Goal: Task Accomplishment & Management: Manage account settings

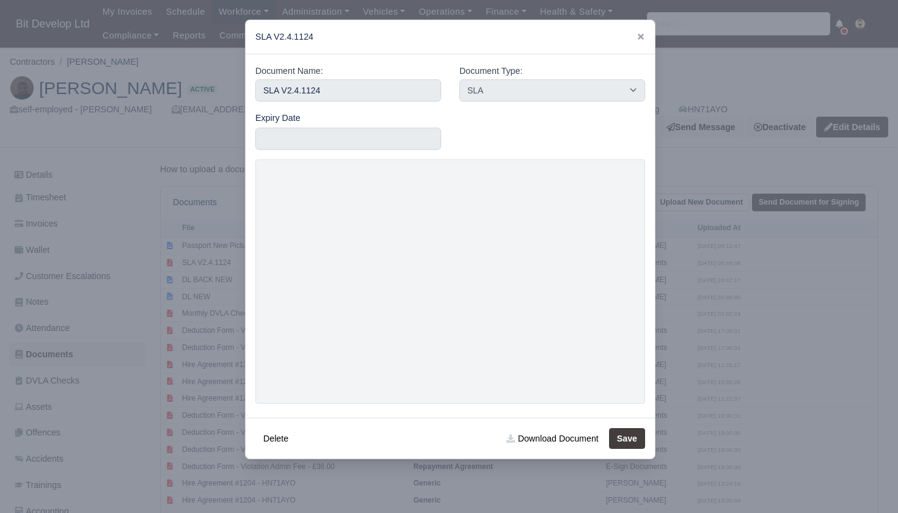
select select "sla"
click at [639, 39] on icon at bounding box center [641, 37] width 6 height 6
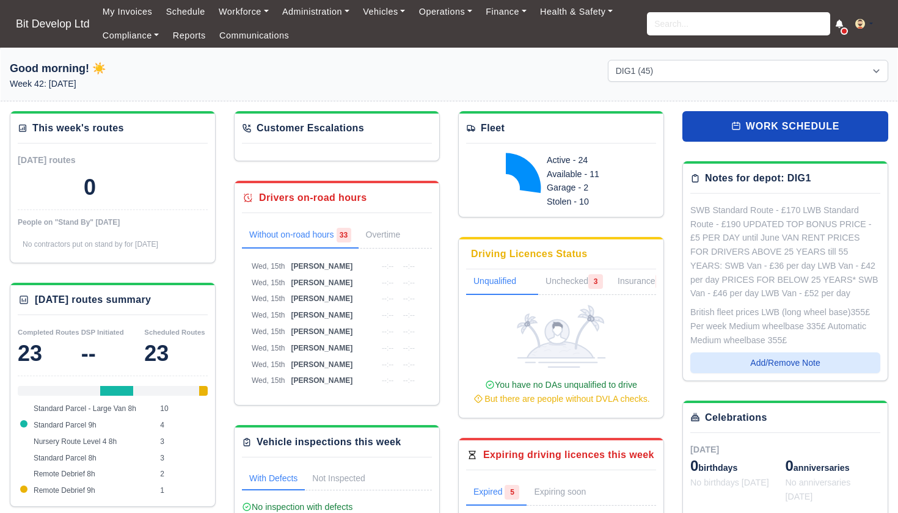
select select "2"
click at [674, 23] on input "search" at bounding box center [738, 23] width 183 height 23
type input "timo"
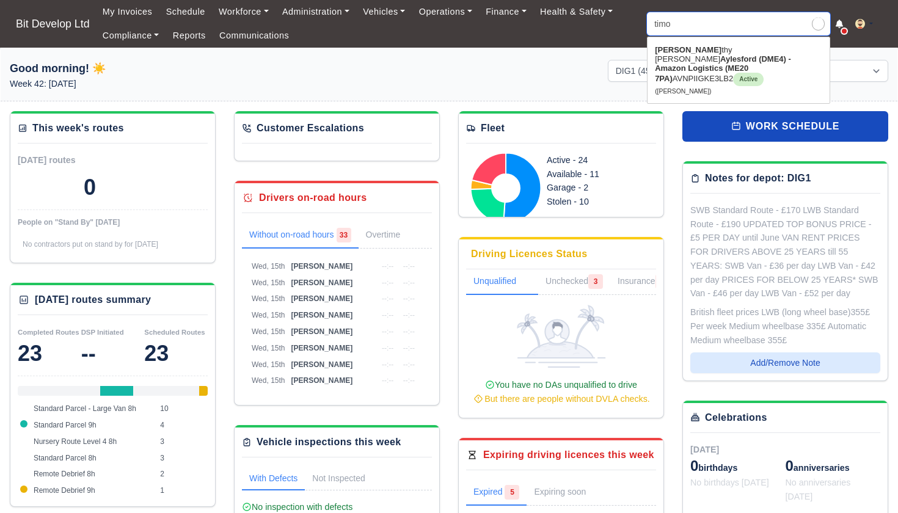
type input "timothy Carnell mckean"
click at [682, 54] on link "Timo thy Carnell mckean Aylesford (DME4) - Amazon Logistics (ME20 7PA) AVNPIIGK…" at bounding box center [739, 70] width 182 height 60
type input "[PERSON_NAME]"
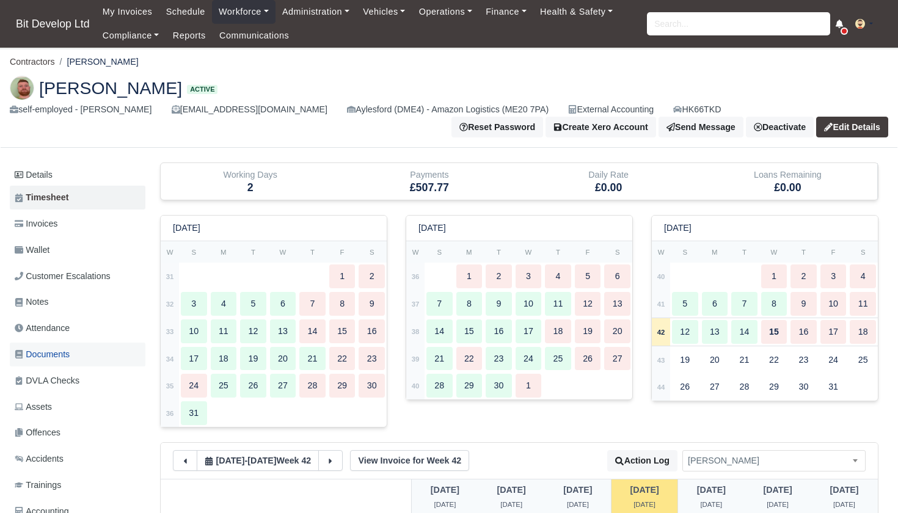
click at [70, 351] on span "Documents" at bounding box center [42, 355] width 55 height 14
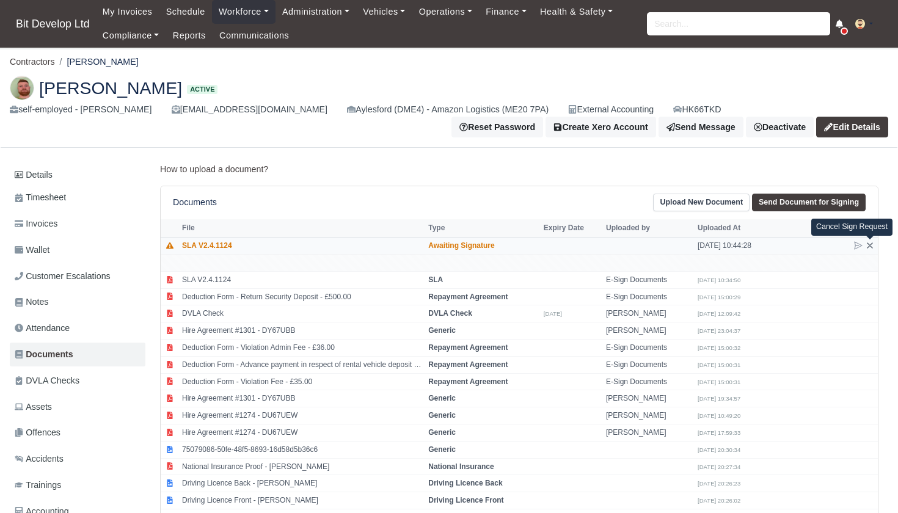
click at [873, 244] on icon at bounding box center [870, 246] width 10 height 10
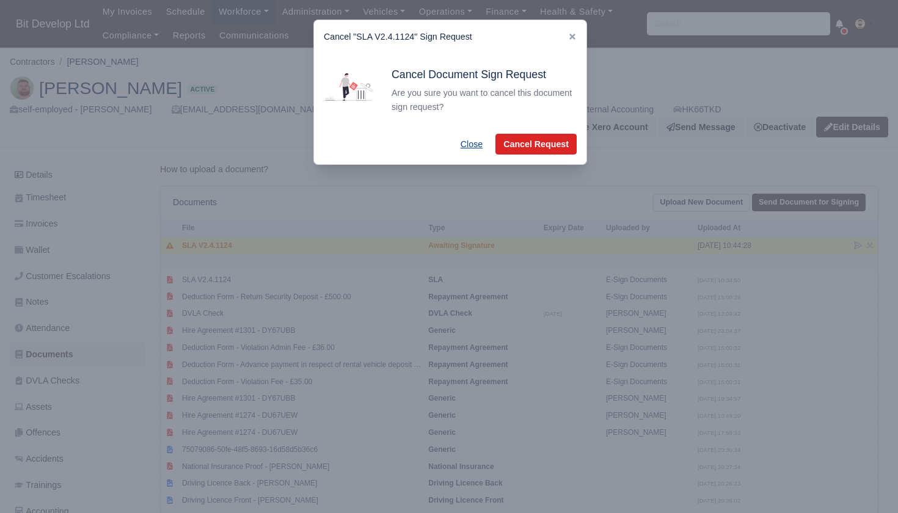
click at [464, 143] on button "Close" at bounding box center [472, 144] width 38 height 21
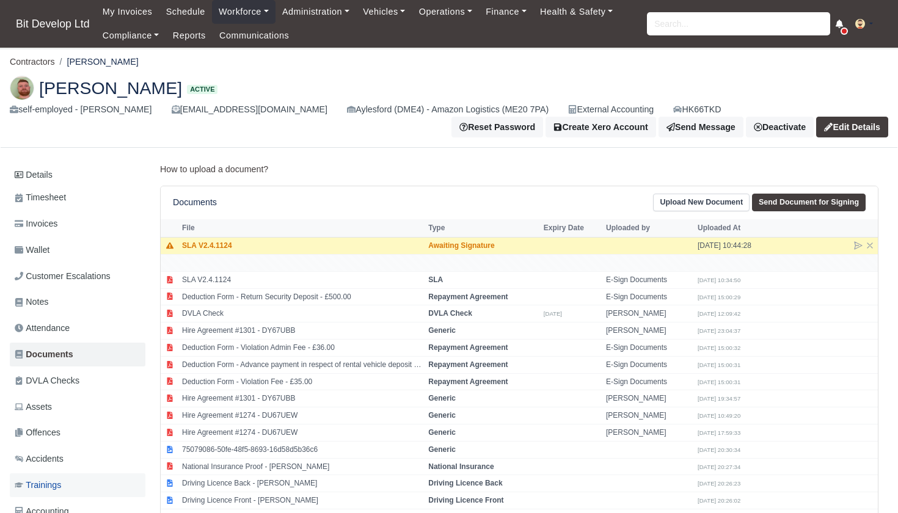
click at [54, 478] on span "Trainings" at bounding box center [38, 485] width 46 height 14
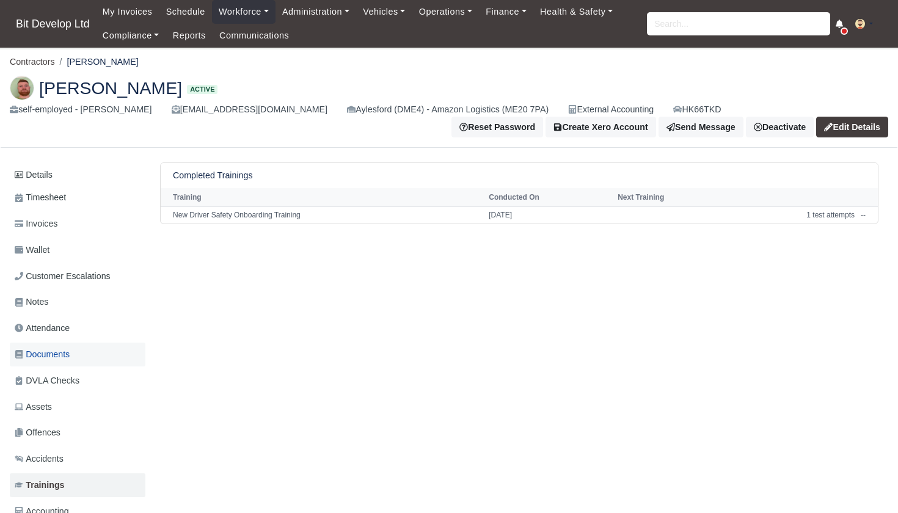
click at [42, 351] on span "Documents" at bounding box center [42, 355] width 55 height 14
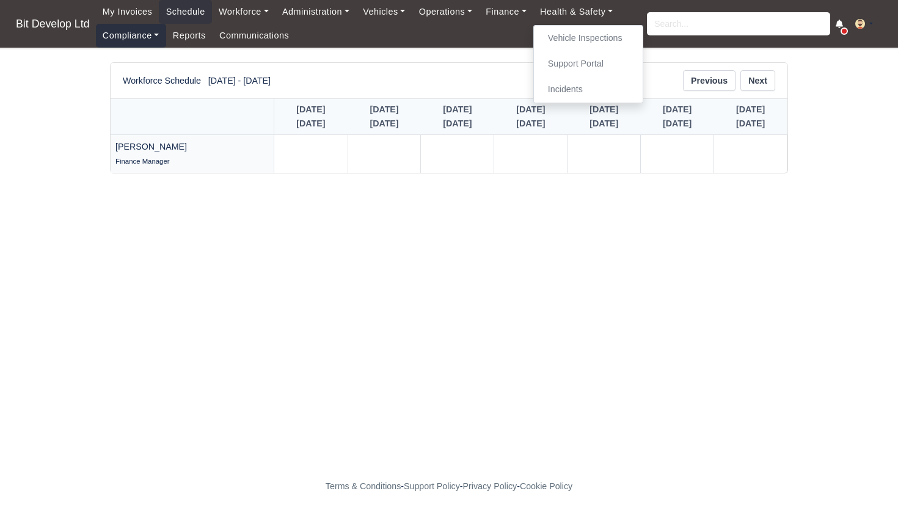
click at [149, 32] on link "Compliance" at bounding box center [131, 36] width 70 height 24
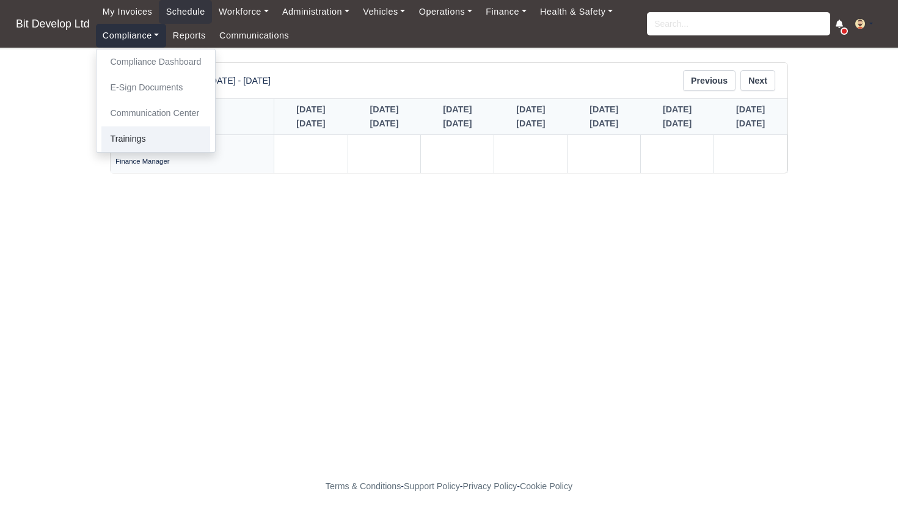
click at [143, 127] on link "Trainings" at bounding box center [155, 139] width 109 height 26
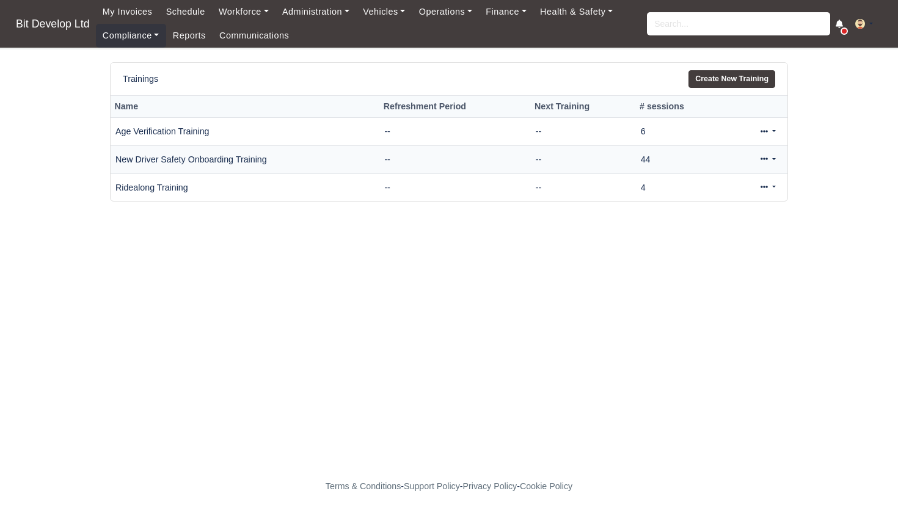
click at [775, 155] on link at bounding box center [768, 160] width 29 height 18
click at [714, 199] on link "View" at bounding box center [727, 198] width 109 height 19
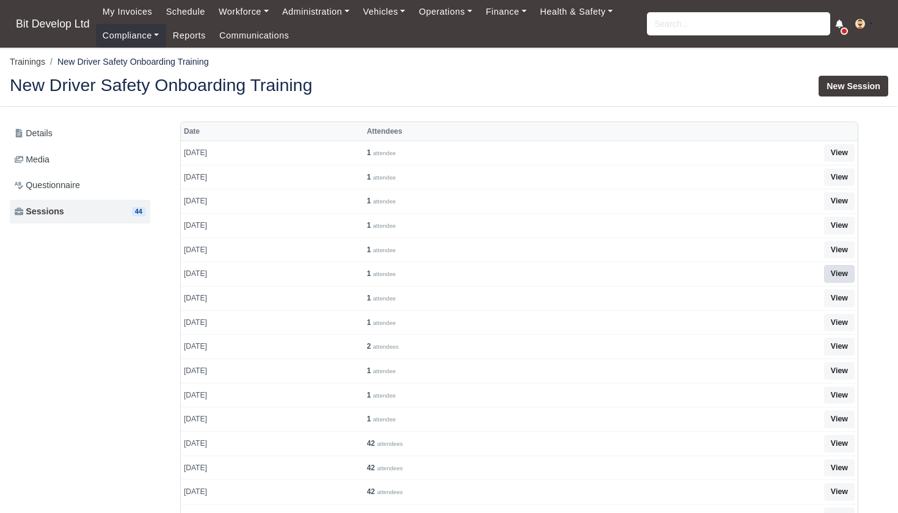
click at [839, 270] on link "View" at bounding box center [839, 274] width 31 height 18
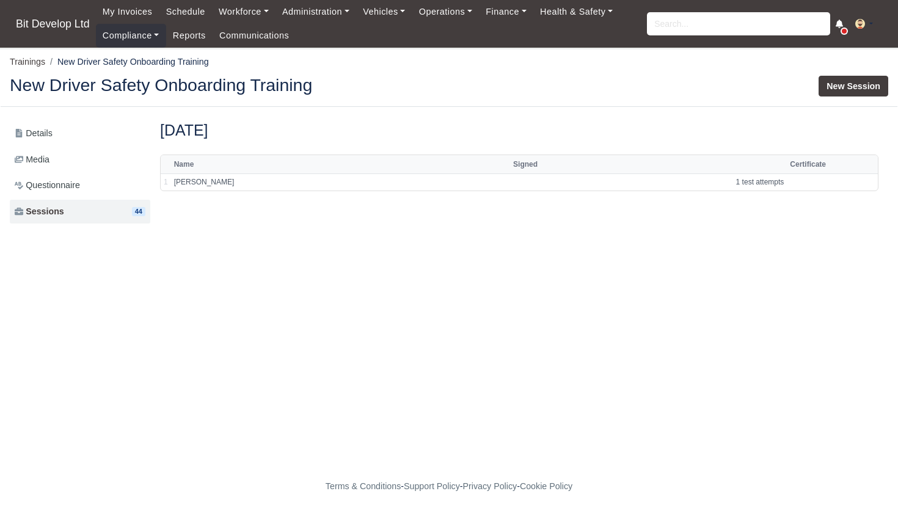
click at [848, 90] on link "New Session" at bounding box center [854, 86] width 70 height 21
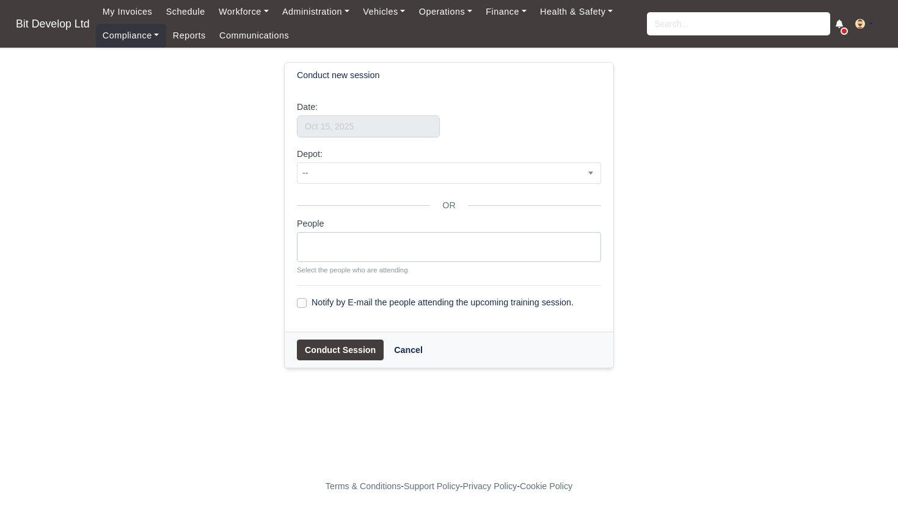
select select
click at [368, 126] on input "text" at bounding box center [368, 126] width 143 height 22
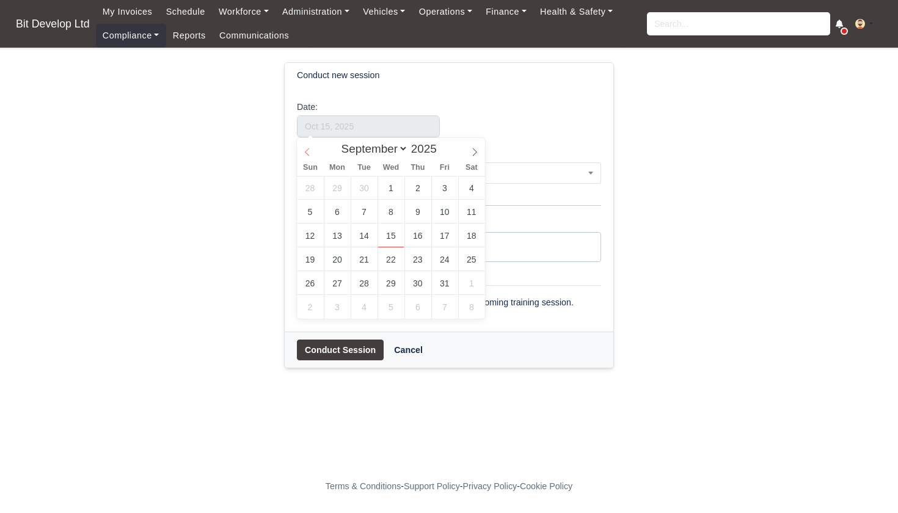
click at [312, 148] on span at bounding box center [307, 148] width 21 height 21
select select "4"
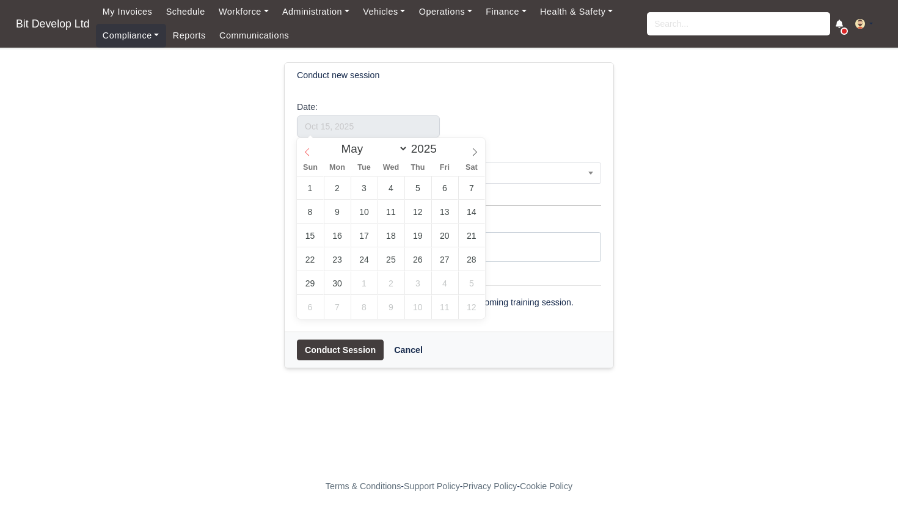
click at [312, 148] on span at bounding box center [307, 148] width 21 height 21
type input "[DATE]"
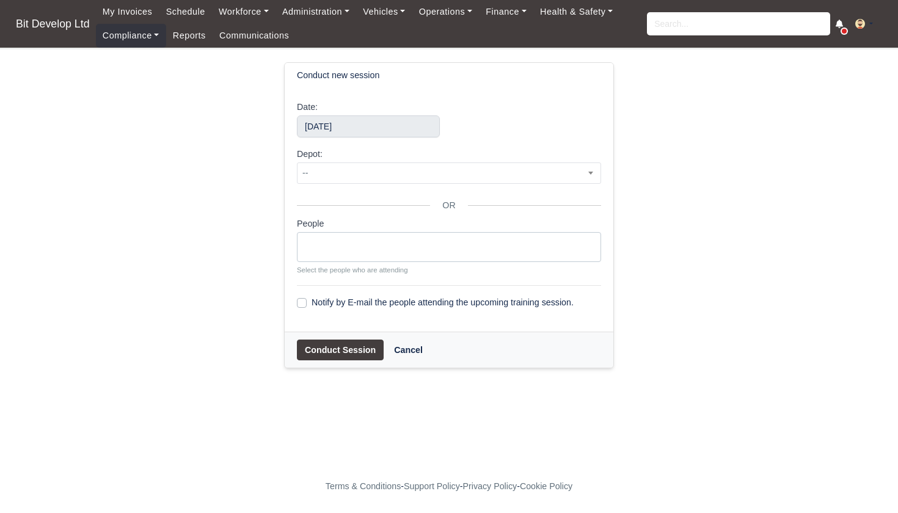
click at [367, 241] on ul at bounding box center [448, 245] width 303 height 24
type input "tim"
select select "4051"
click at [357, 349] on button "Conduct Session" at bounding box center [340, 350] width 87 height 21
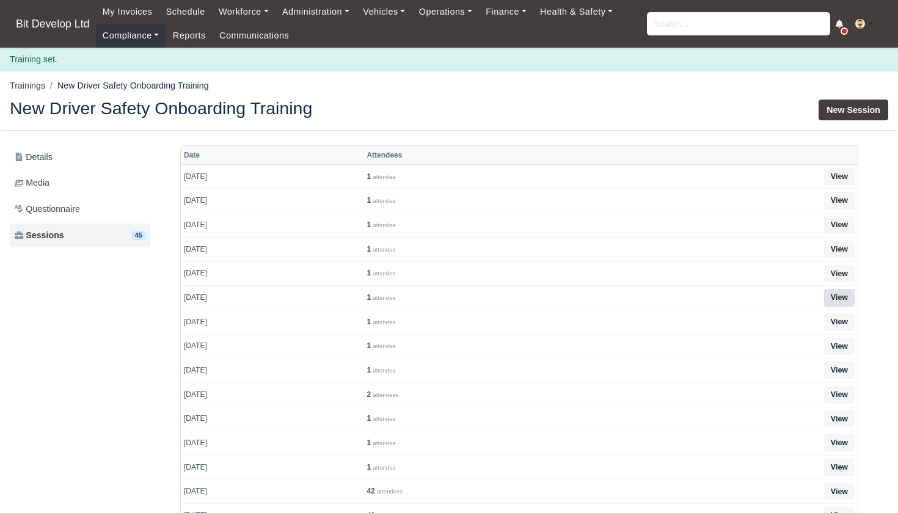
click at [847, 302] on link "View" at bounding box center [839, 298] width 31 height 18
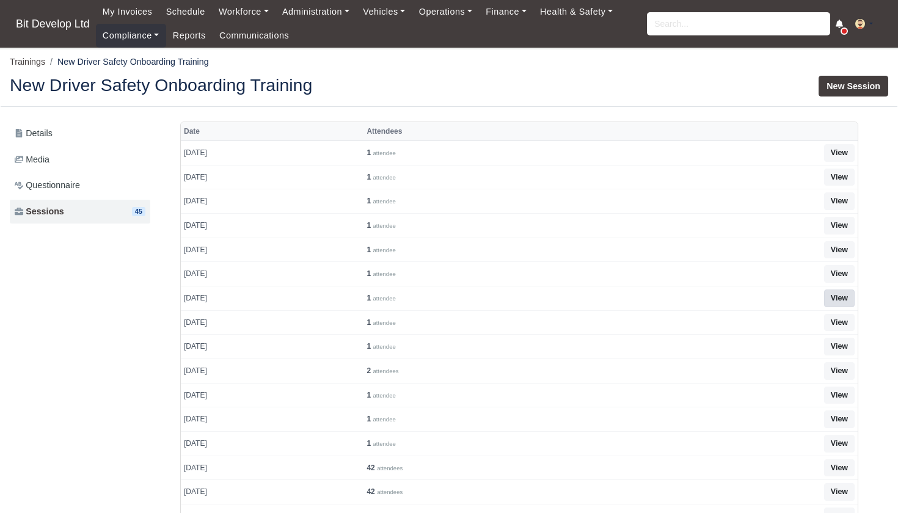
click at [841, 296] on link "View" at bounding box center [839, 299] width 31 height 18
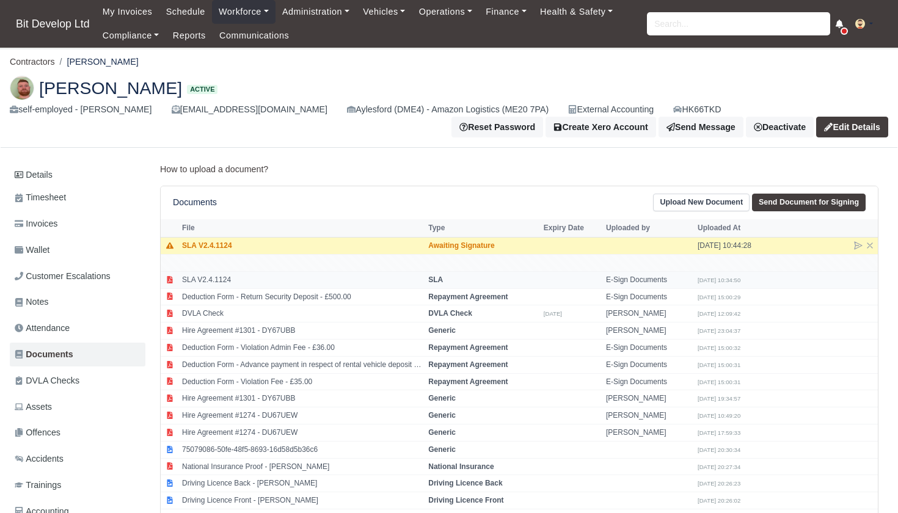
click at [294, 274] on td "SLA V2.4.1124" at bounding box center [302, 279] width 246 height 17
select select "sla"
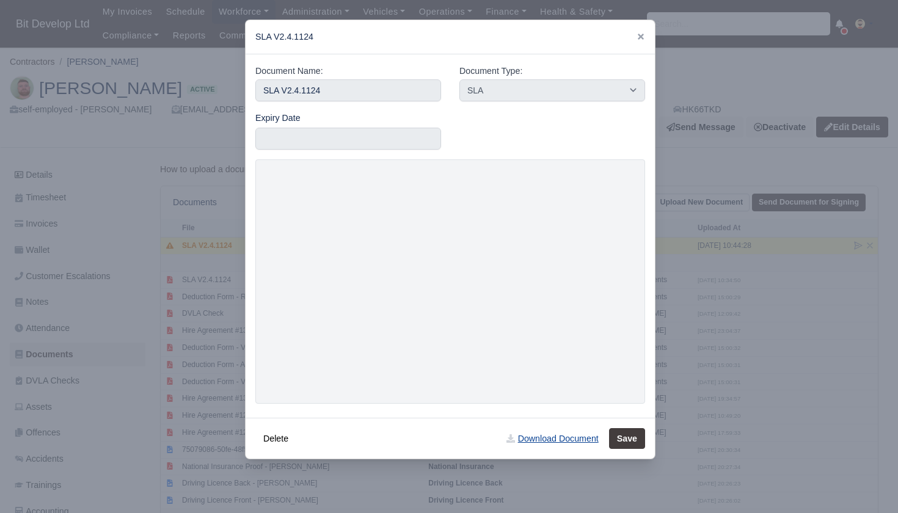
click at [541, 434] on link "Download Document" at bounding box center [552, 438] width 108 height 21
click at [641, 33] on icon at bounding box center [641, 36] width 9 height 9
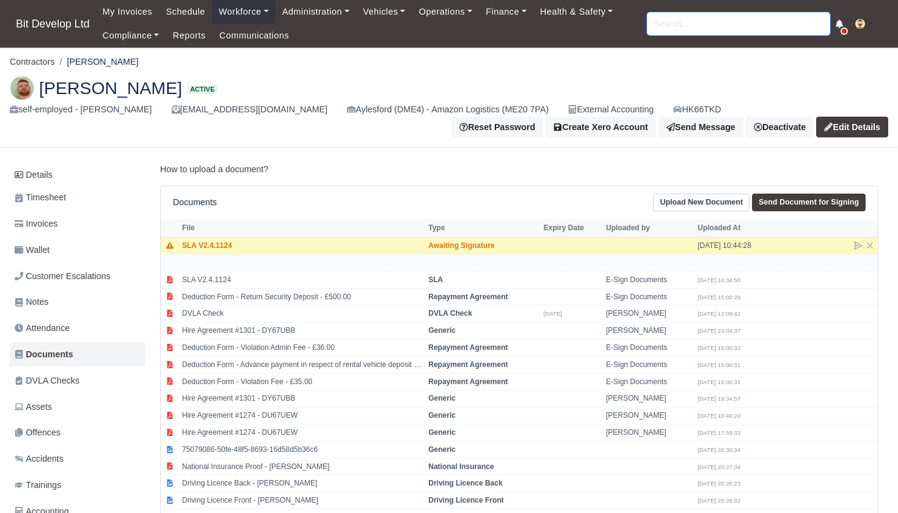
click at [756, 26] on input "search" at bounding box center [738, 23] width 183 height 23
type input "KU"
type input "KUrtis Figueroa-Hoban"
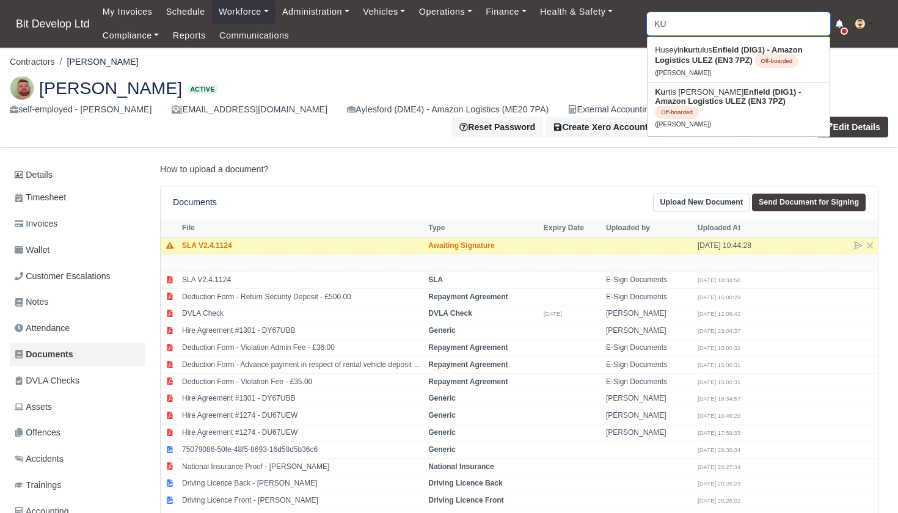
type input "K"
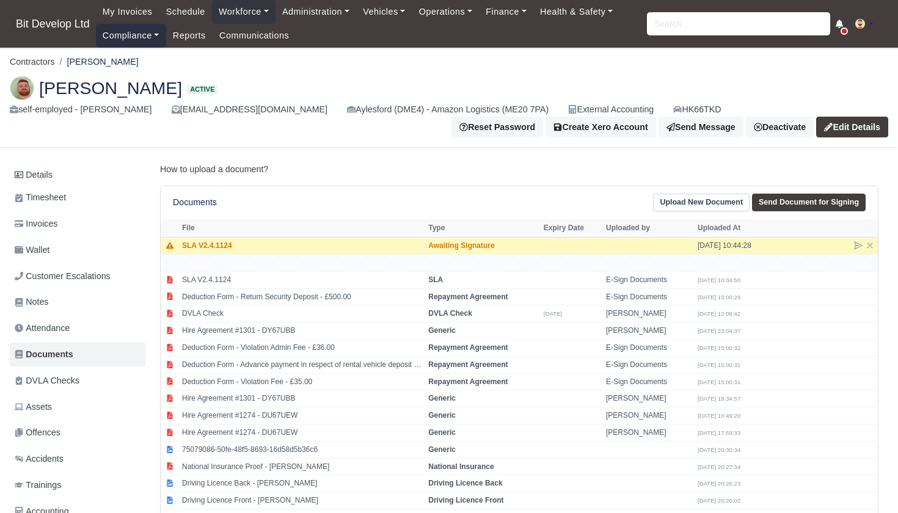
click at [142, 37] on link "Compliance" at bounding box center [131, 36] width 70 height 24
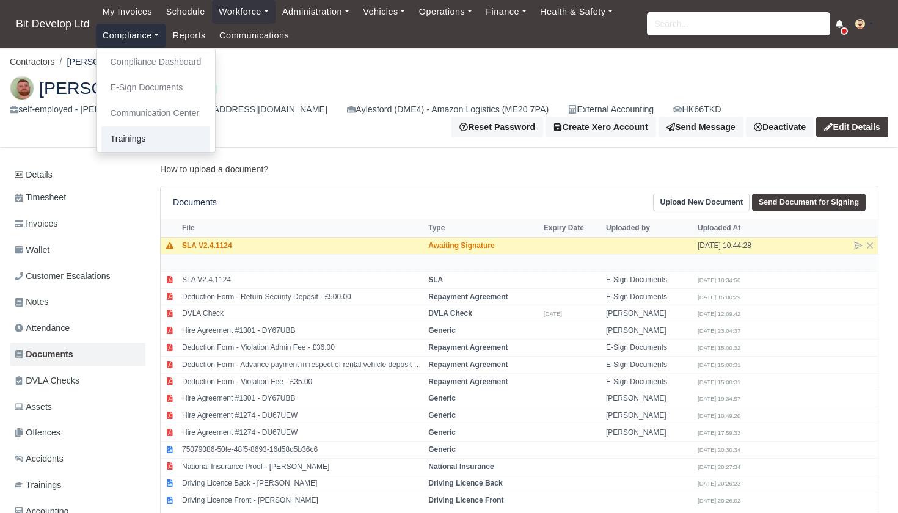
click at [136, 138] on link "Trainings" at bounding box center [155, 139] width 109 height 26
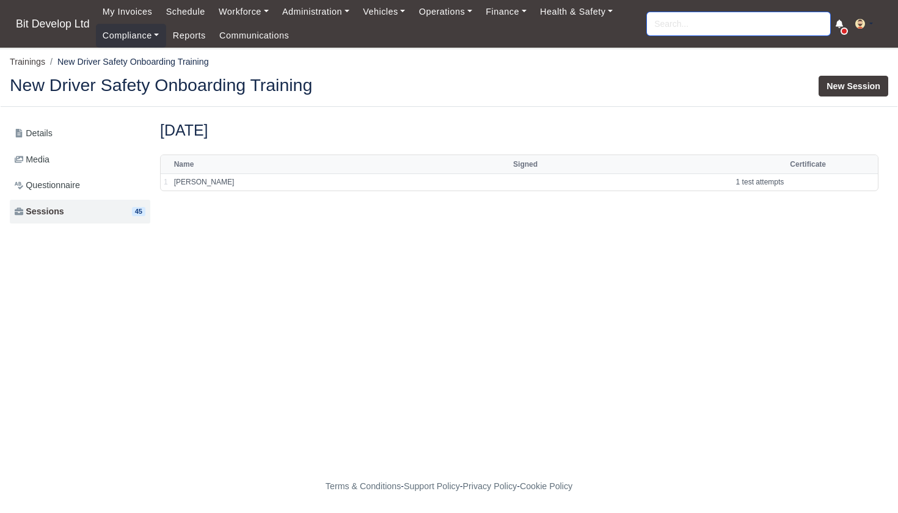
click at [714, 13] on input "search" at bounding box center [738, 23] width 183 height 23
type input "sree"
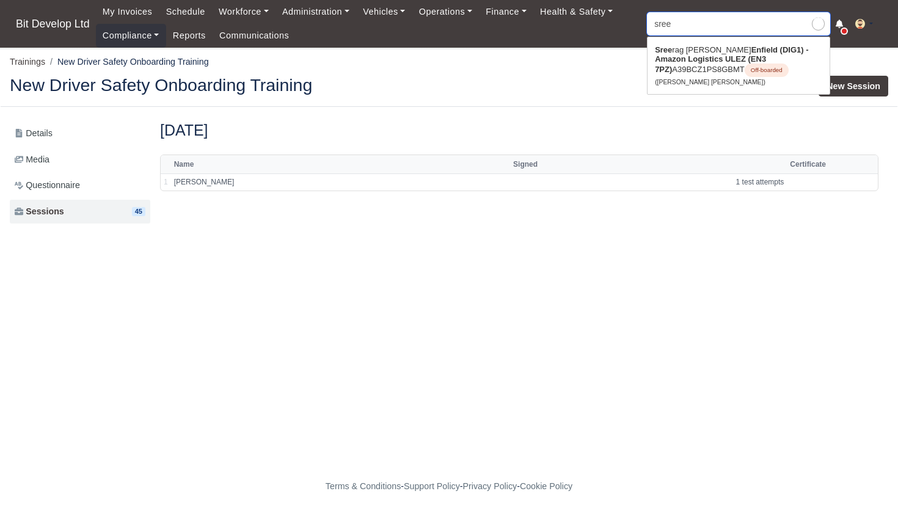
type input "[PERSON_NAME] [PERSON_NAME]"
type input "see"
drag, startPoint x: 714, startPoint y: 13, endPoint x: 714, endPoint y: 67, distance: 53.1
click at [714, 67] on link "Sree rag Sukesan Soja Enfield (DIG1) - Amazon Logistics ULEZ (EN3 7PZ) A39BCZ1P…" at bounding box center [739, 65] width 182 height 51
type input "Sreerag Sukesan Soja"
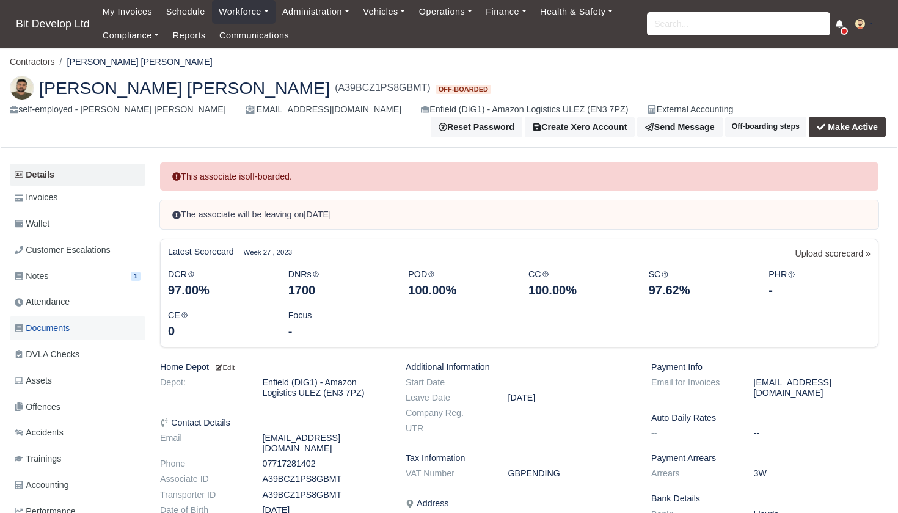
click at [58, 321] on span "Documents" at bounding box center [42, 328] width 55 height 14
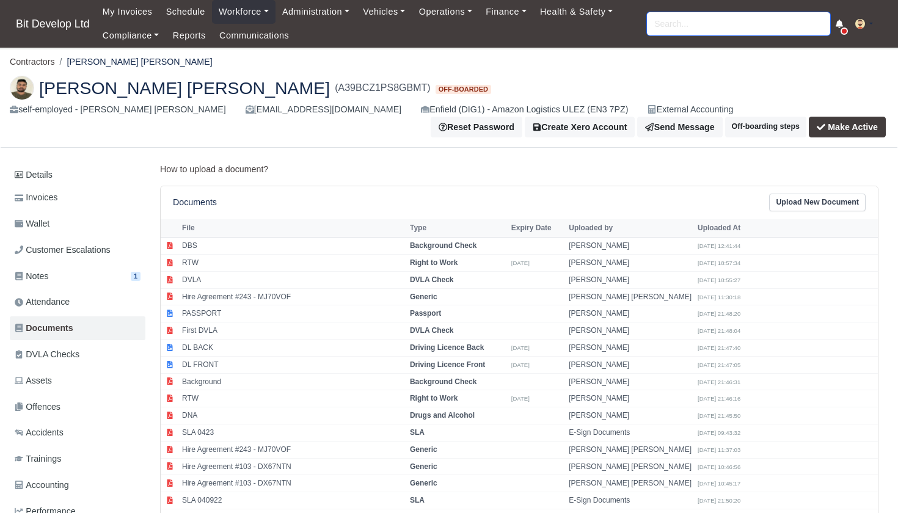
click at [665, 24] on input "search" at bounding box center [738, 23] width 183 height 23
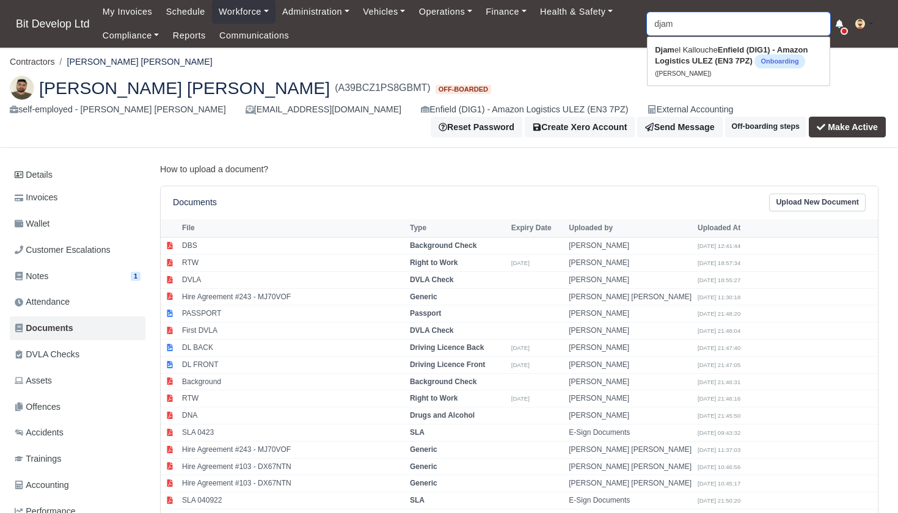
type input "dam"
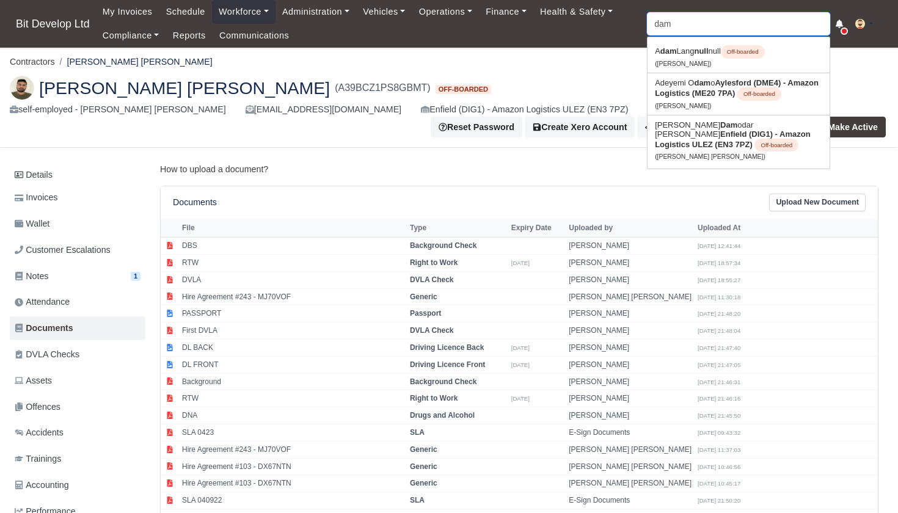
drag, startPoint x: 685, startPoint y: 25, endPoint x: 646, endPoint y: 25, distance: 39.7
click at [644, 25] on div "My Invoices Schedule Workforce Manpower Expiring Documents Leave Requests Daily…" at bounding box center [492, 24] width 792 height 48
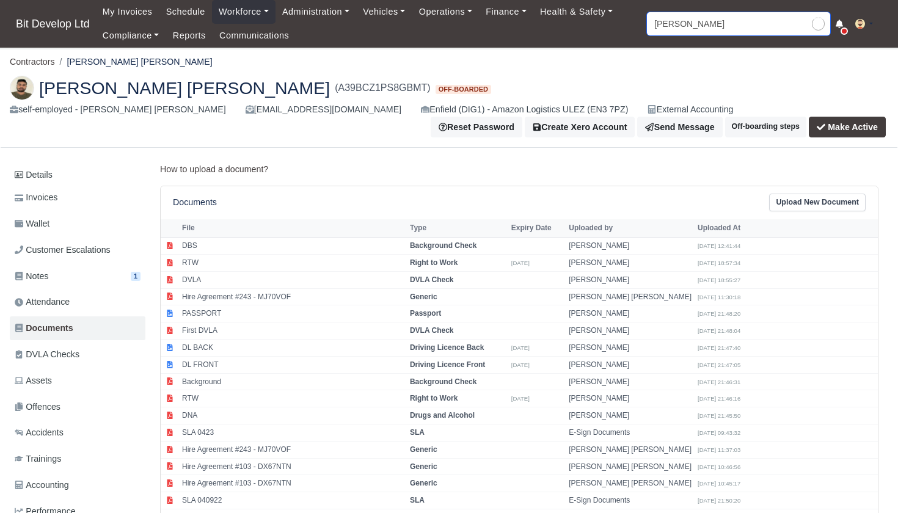
type input "TIMO"
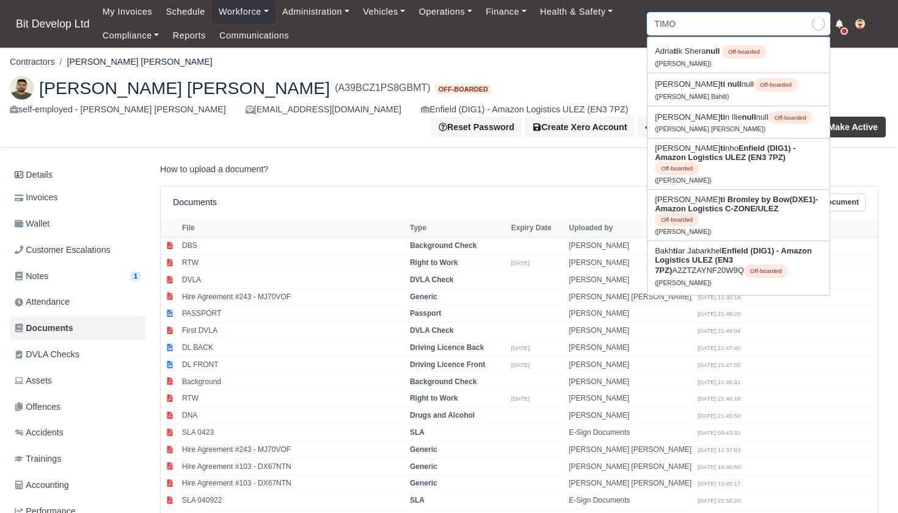
type input "TIMOthy Carnell mckean"
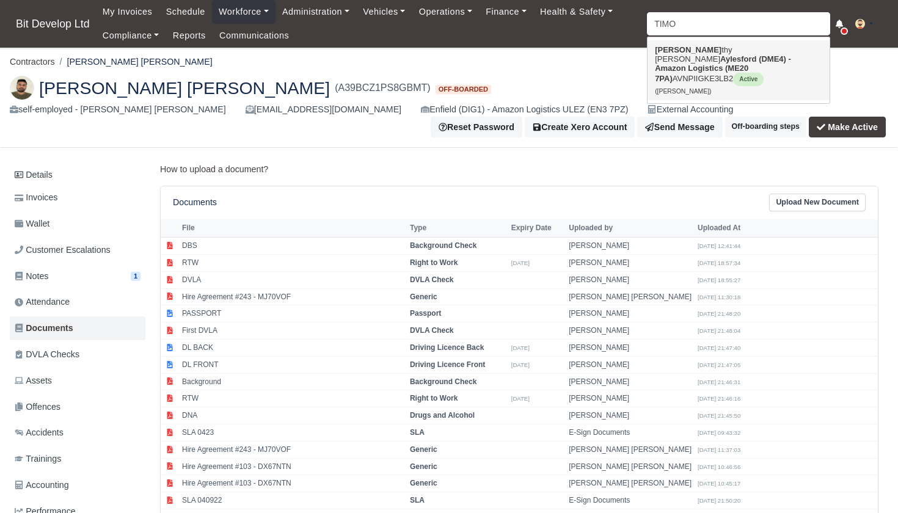
click at [714, 62] on strong "Aylesford (DME4) - Amazon Logistics (ME20 7PA)" at bounding box center [723, 68] width 136 height 29
type input "Timothy Carnell mckean"
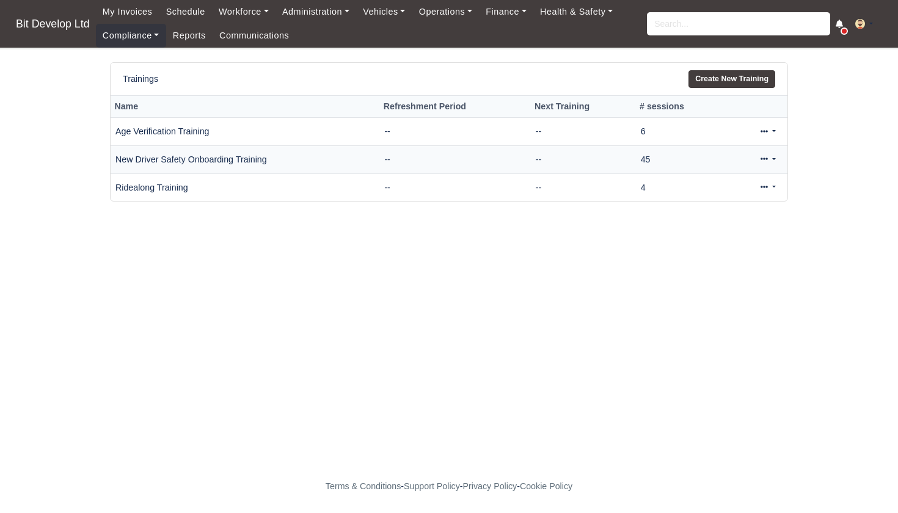
click at [769, 159] on link at bounding box center [768, 160] width 29 height 18
click at [708, 198] on link "View" at bounding box center [727, 198] width 109 height 19
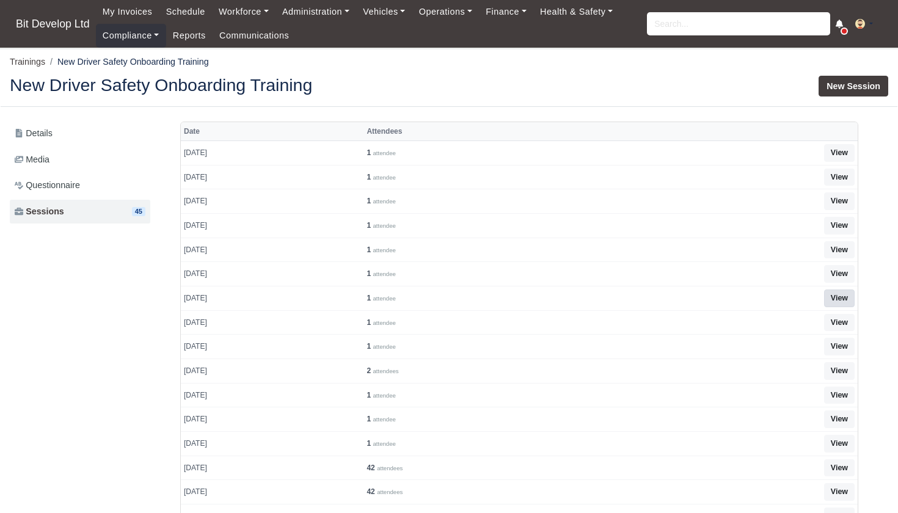
click at [843, 293] on link "View" at bounding box center [839, 299] width 31 height 18
click at [840, 292] on link "View" at bounding box center [839, 299] width 31 height 18
click at [739, 34] on input "search" at bounding box center [738, 23] width 183 height 23
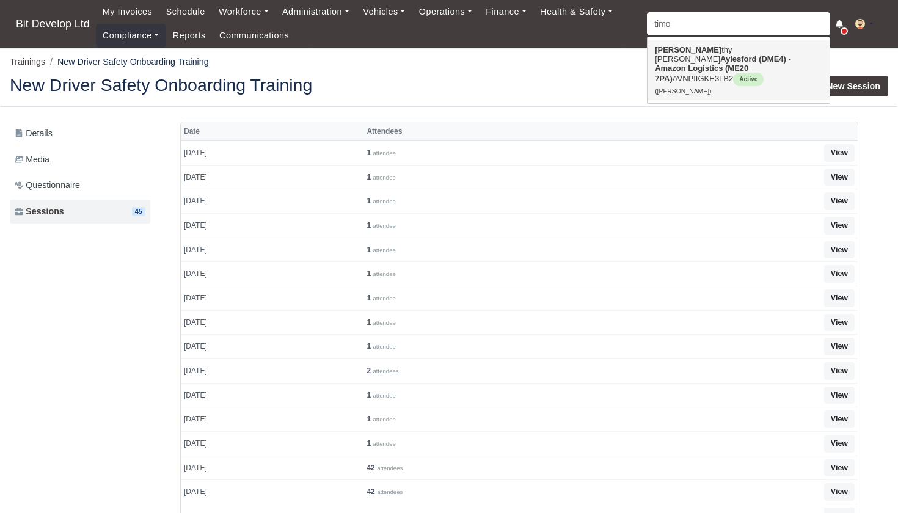
click at [730, 54] on link "Timo thy Carnell mckean Aylesford (DME4) - Amazon Logistics (ME20 7PA) AVNPIIGK…" at bounding box center [739, 70] width 182 height 60
type input "[PERSON_NAME]"
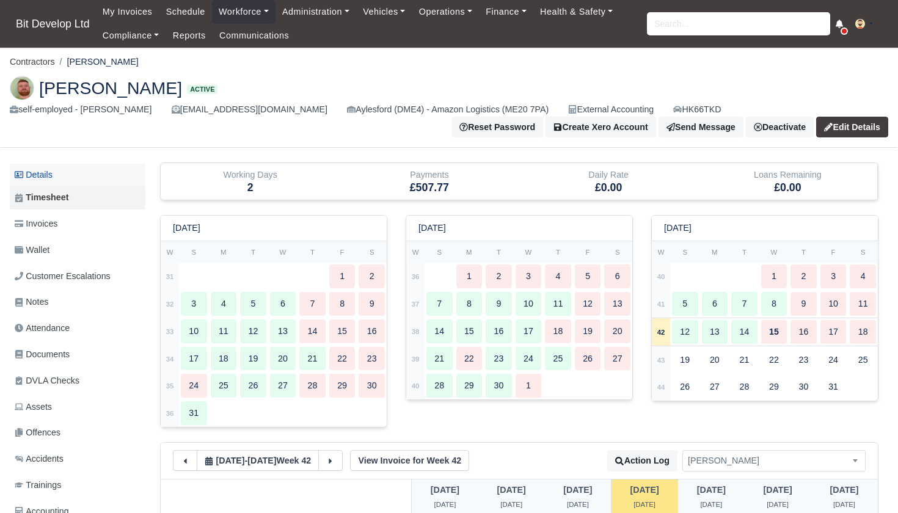
click at [53, 170] on link "Details" at bounding box center [78, 175] width 136 height 23
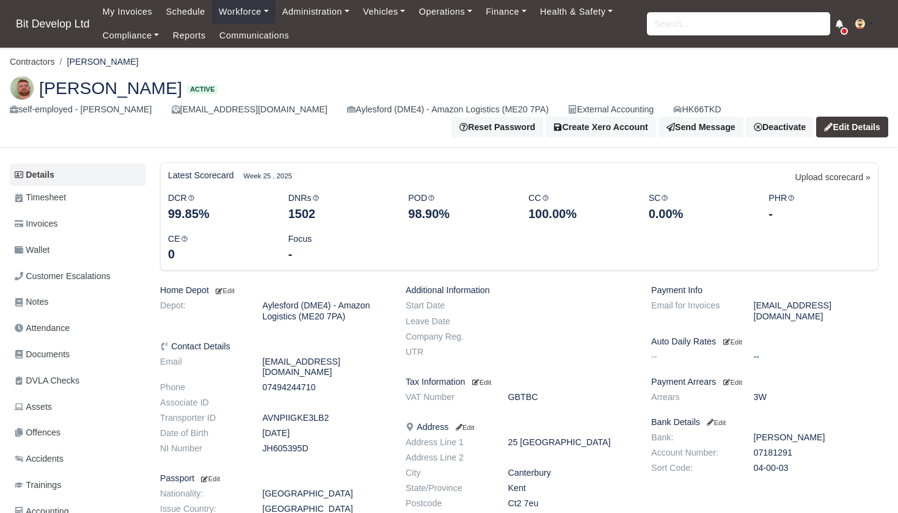
click at [853, 123] on link "Edit Details" at bounding box center [852, 127] width 72 height 21
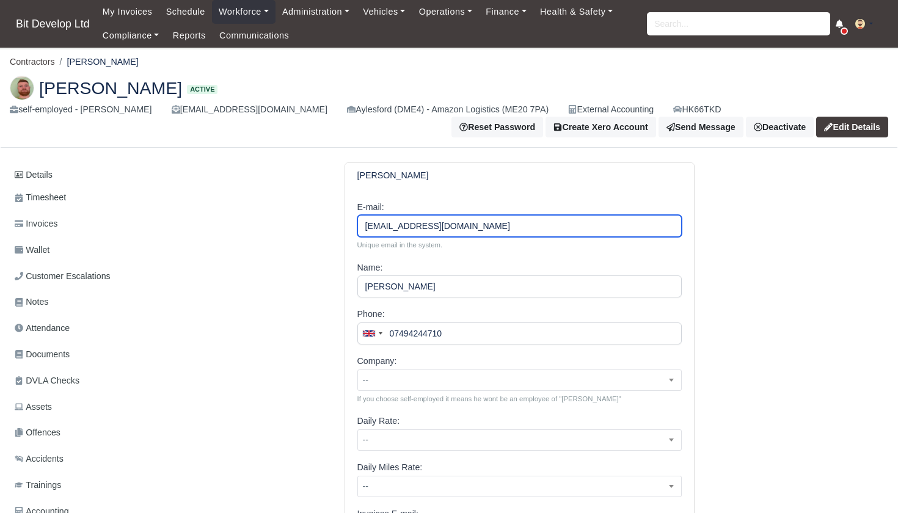
drag, startPoint x: 419, startPoint y: 227, endPoint x: 351, endPoint y: 227, distance: 67.8
type input "[EMAIL_ADDRESS][DOMAIN_NAME]"
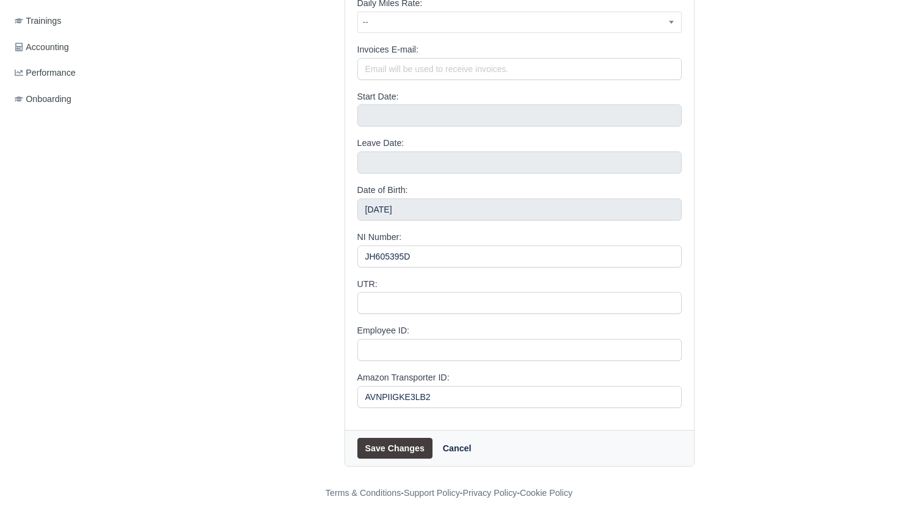
scroll to position [464, 0]
click at [403, 442] on button "Save Changes" at bounding box center [394, 449] width 75 height 21
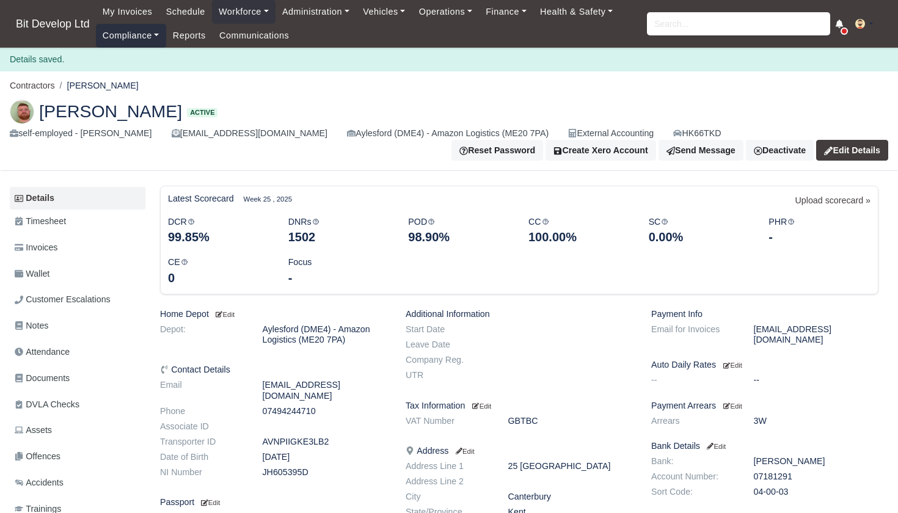
click at [139, 37] on link "Compliance" at bounding box center [131, 36] width 70 height 24
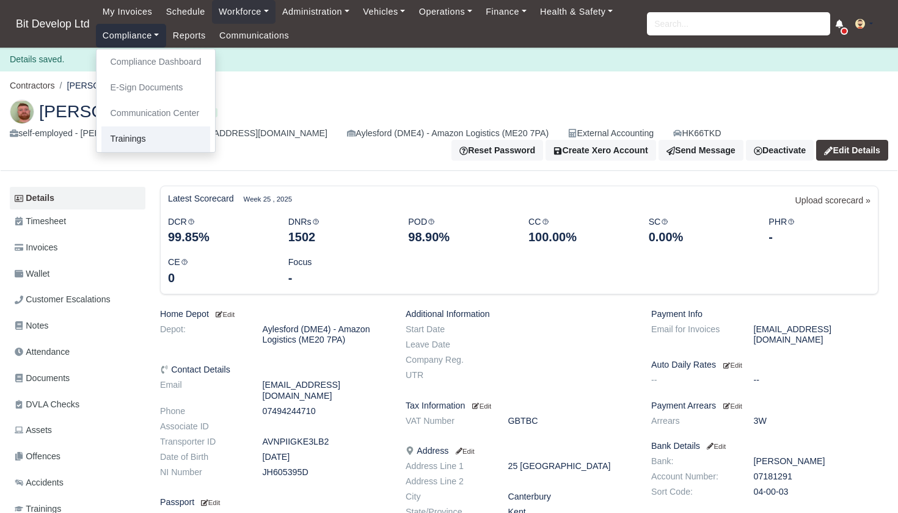
click at [139, 133] on link "Trainings" at bounding box center [155, 139] width 109 height 26
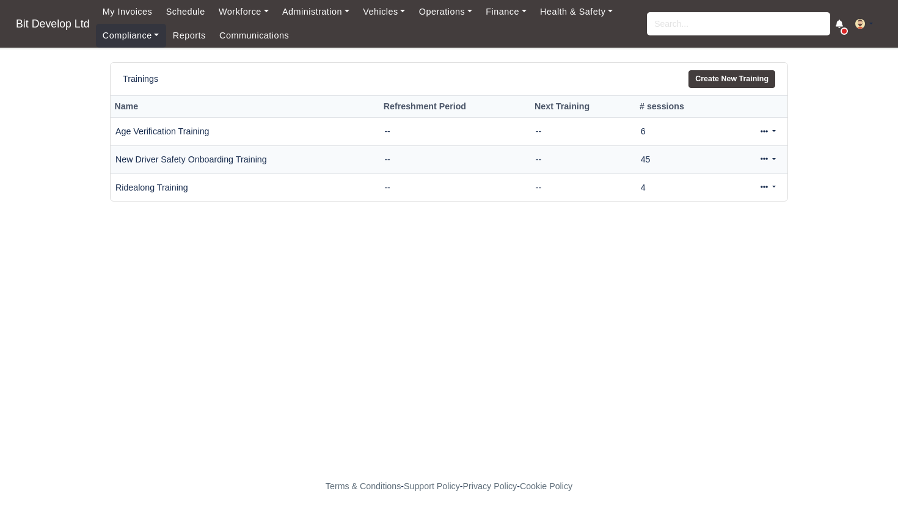
click at [767, 156] on link at bounding box center [768, 160] width 29 height 18
click at [713, 195] on link "View" at bounding box center [727, 198] width 109 height 19
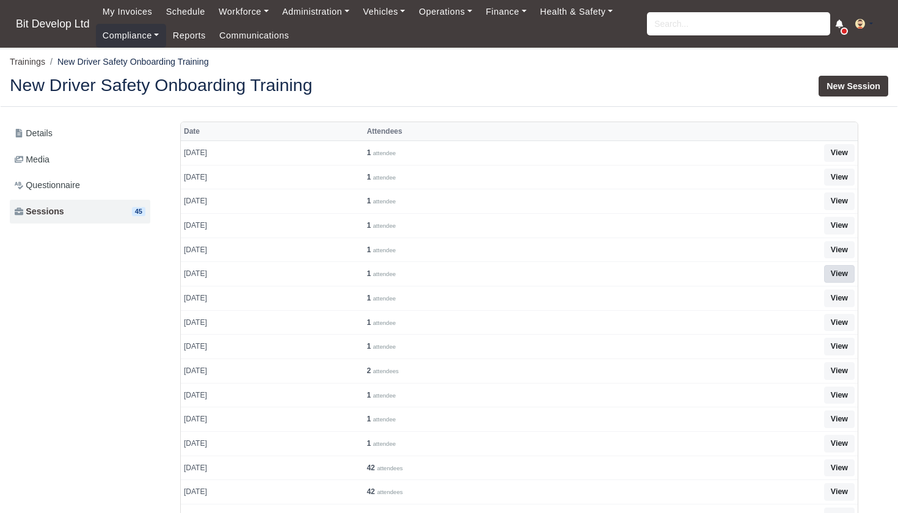
click at [837, 267] on link "View" at bounding box center [839, 274] width 31 height 18
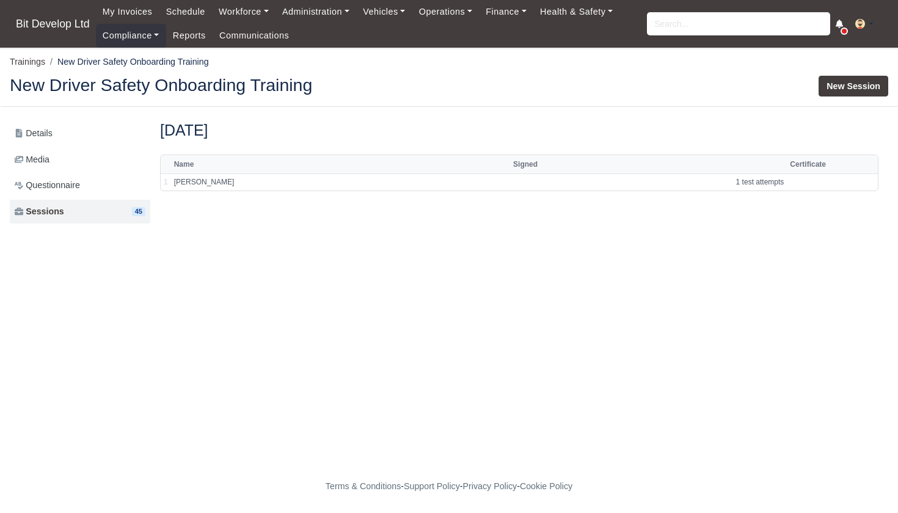
click at [836, 84] on link "New Session" at bounding box center [854, 86] width 70 height 21
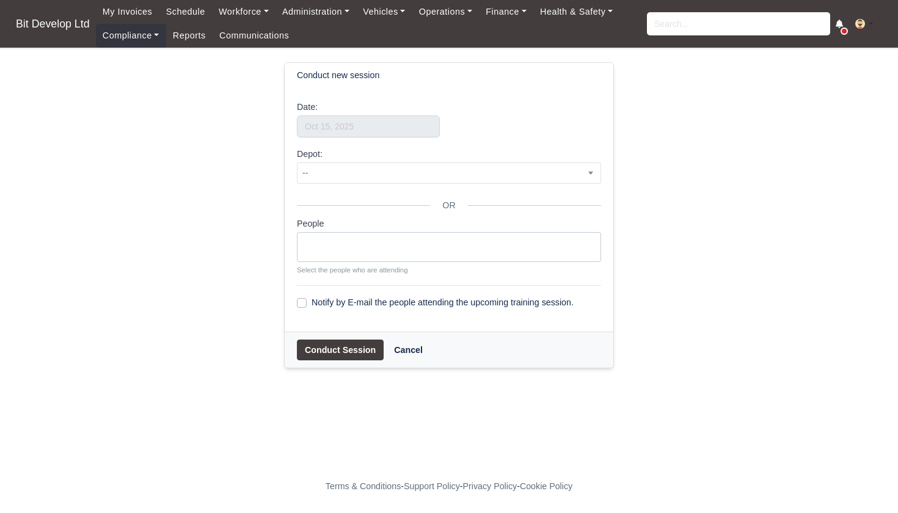
select select
click at [337, 235] on ul at bounding box center [448, 245] width 303 height 24
type input "tim"
select select "4051"
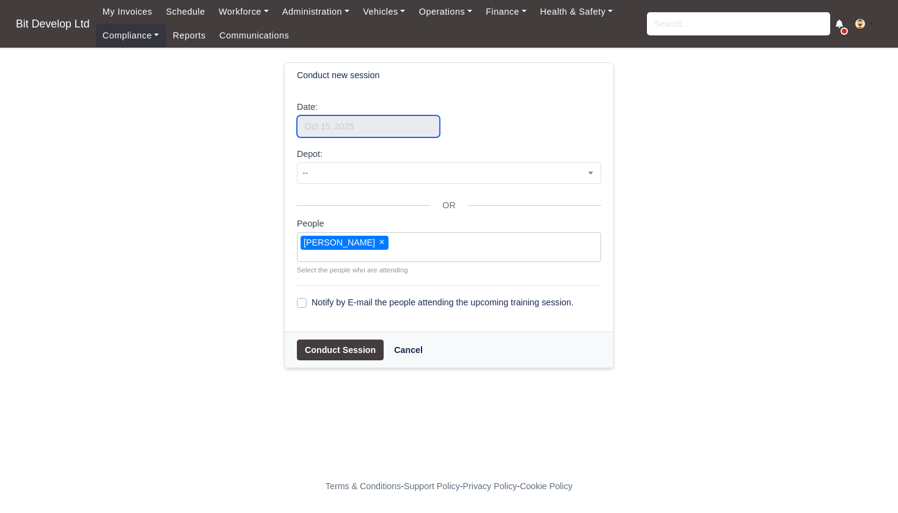
click at [360, 130] on input "text" at bounding box center [368, 126] width 143 height 22
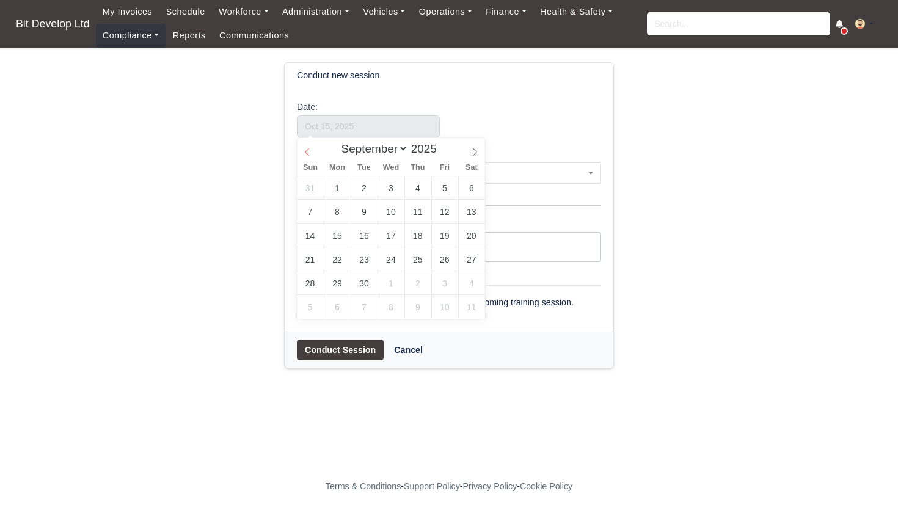
click at [308, 151] on icon at bounding box center [307, 152] width 9 height 9
select select "4"
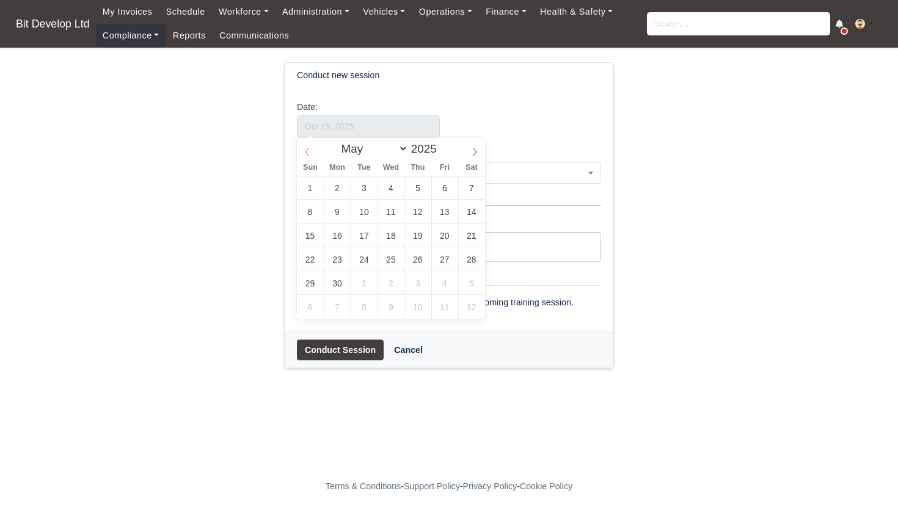
click at [308, 151] on icon at bounding box center [307, 152] width 9 height 9
type input "May 28, 2025"
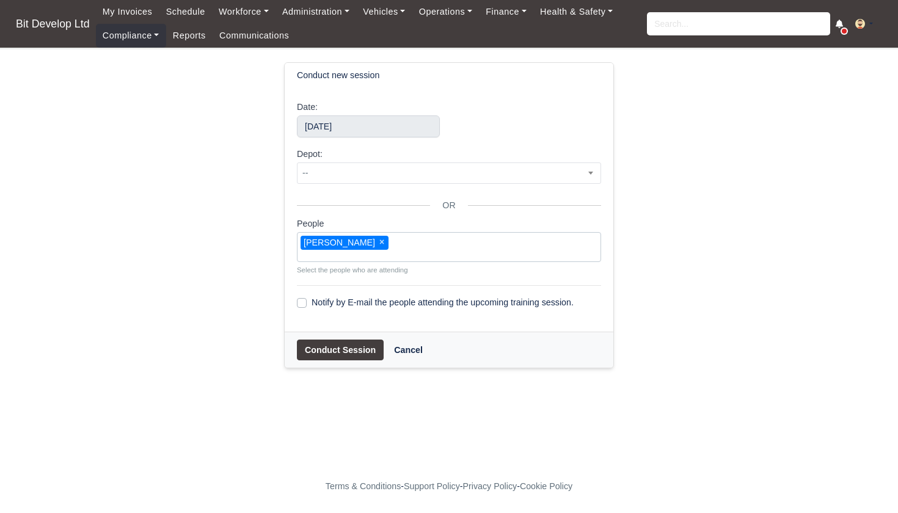
click at [340, 349] on button "Conduct Session" at bounding box center [340, 350] width 87 height 21
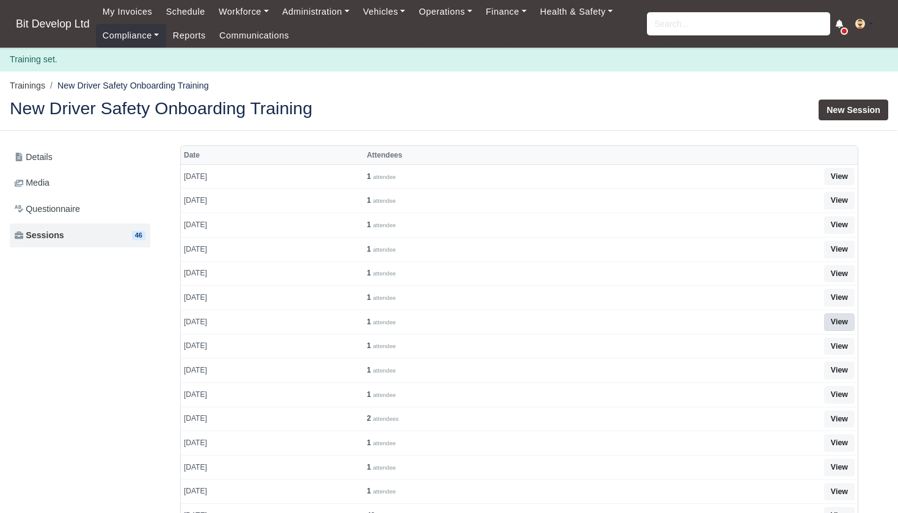
click at [845, 319] on link "View" at bounding box center [839, 322] width 31 height 18
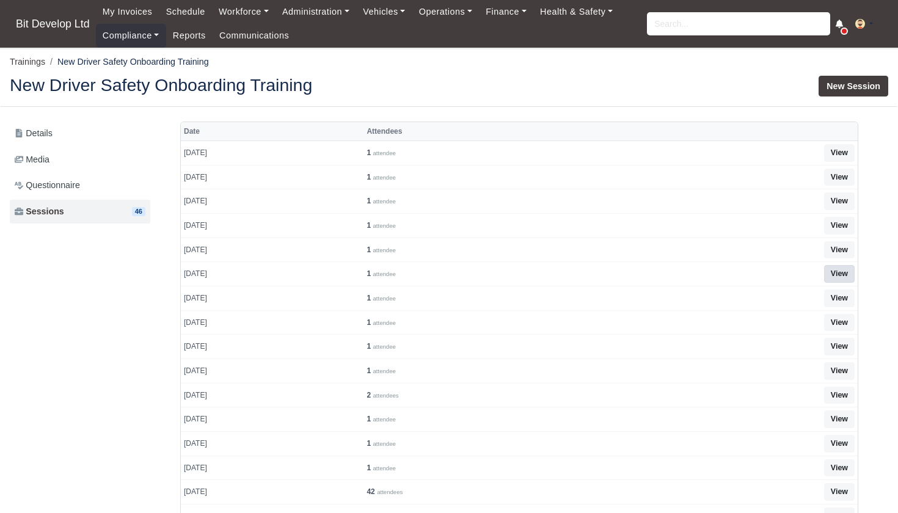
click at [844, 269] on link "View" at bounding box center [839, 274] width 31 height 18
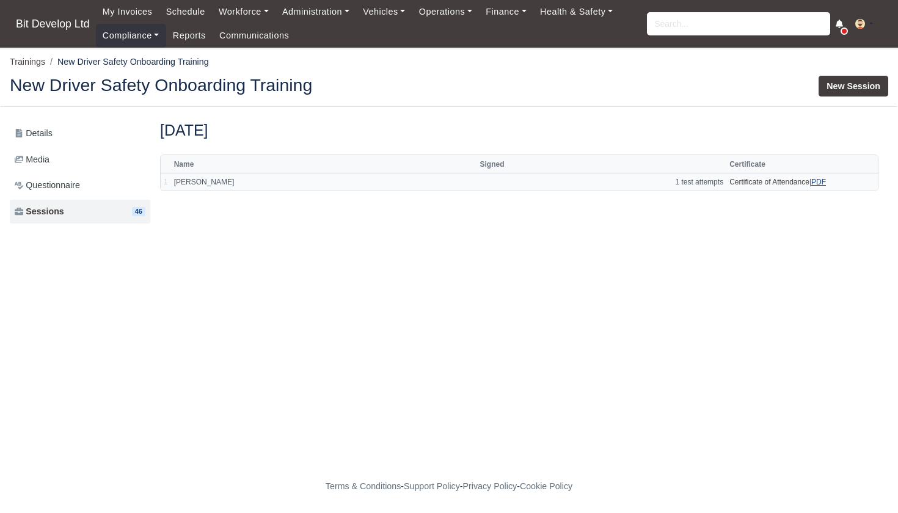
click at [821, 180] on link "PDF" at bounding box center [818, 182] width 15 height 9
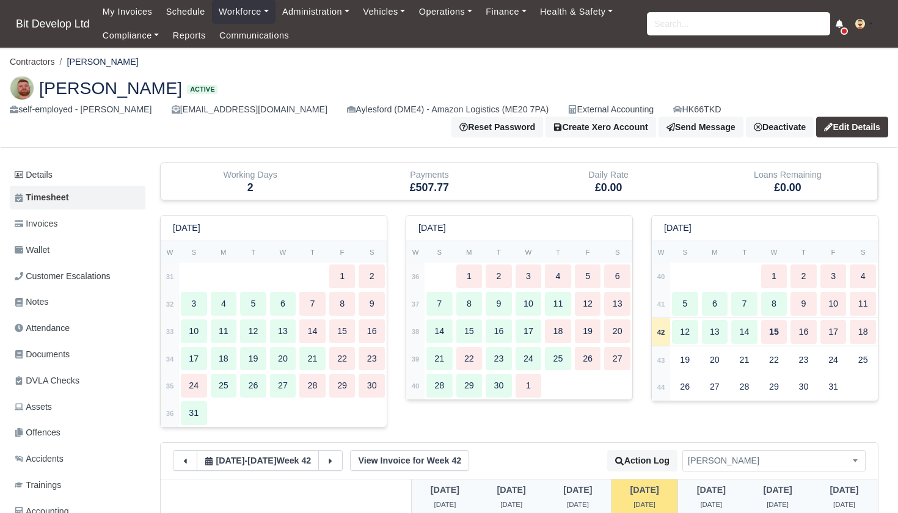
click at [839, 123] on link "Edit Details" at bounding box center [852, 127] width 72 height 21
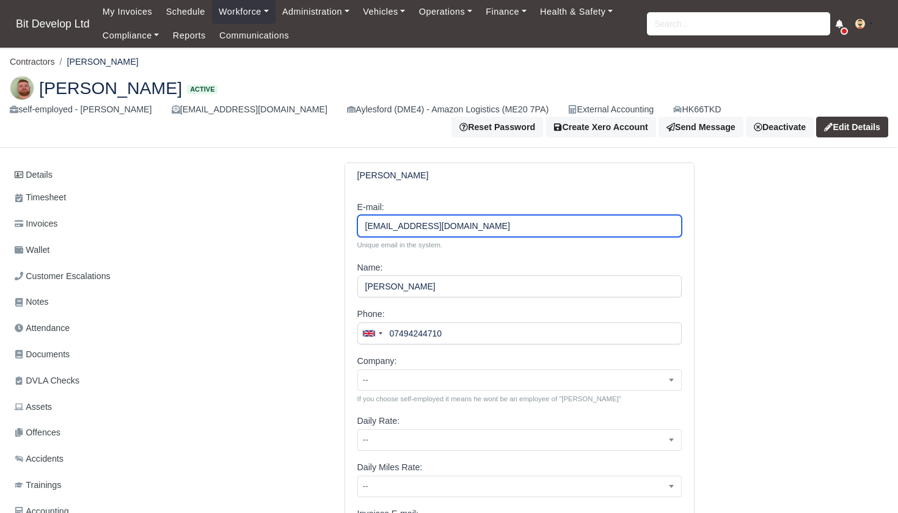
drag, startPoint x: 461, startPoint y: 228, endPoint x: 494, endPoint y: 232, distance: 33.2
drag, startPoint x: 402, startPoint y: 228, endPoint x: 329, endPoint y: 231, distance: 72.8
click at [401, 227] on input "drive4job@gmail.com" at bounding box center [519, 226] width 324 height 22
drag, startPoint x: 401, startPoint y: 227, endPoint x: 365, endPoint y: 226, distance: 36.0
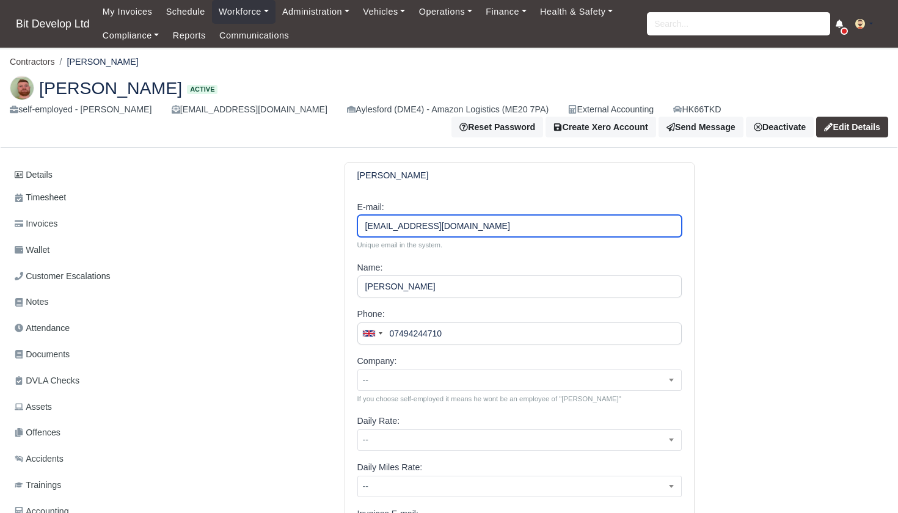
click at [365, 226] on input "drive4job@gmail.com" at bounding box center [519, 226] width 324 height 22
type input "[EMAIL_ADDRESS][DOMAIN_NAME]"
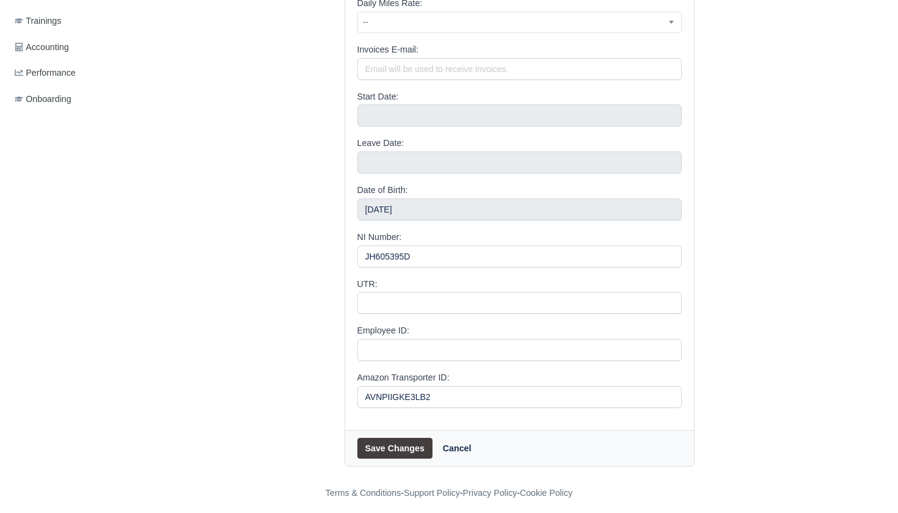
scroll to position [464, 0]
click at [384, 444] on button "Save Changes" at bounding box center [394, 449] width 75 height 21
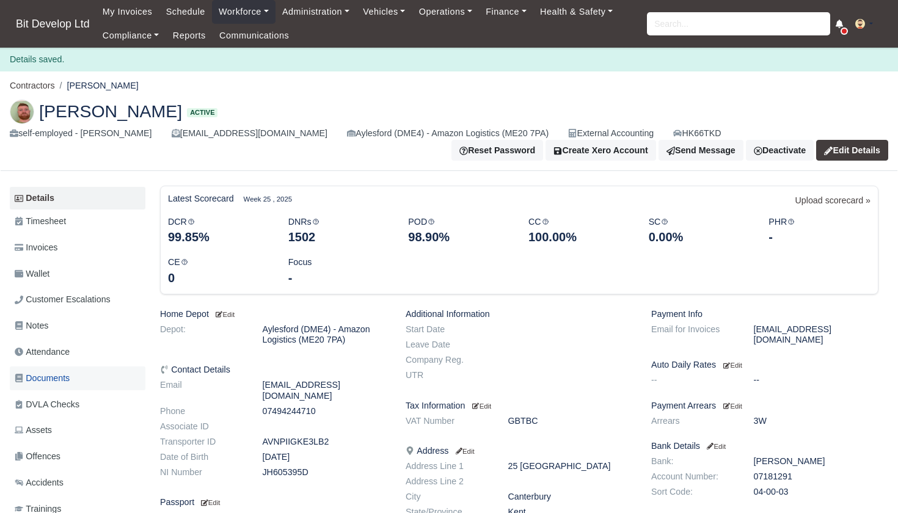
click at [54, 372] on span "Documents" at bounding box center [42, 378] width 55 height 14
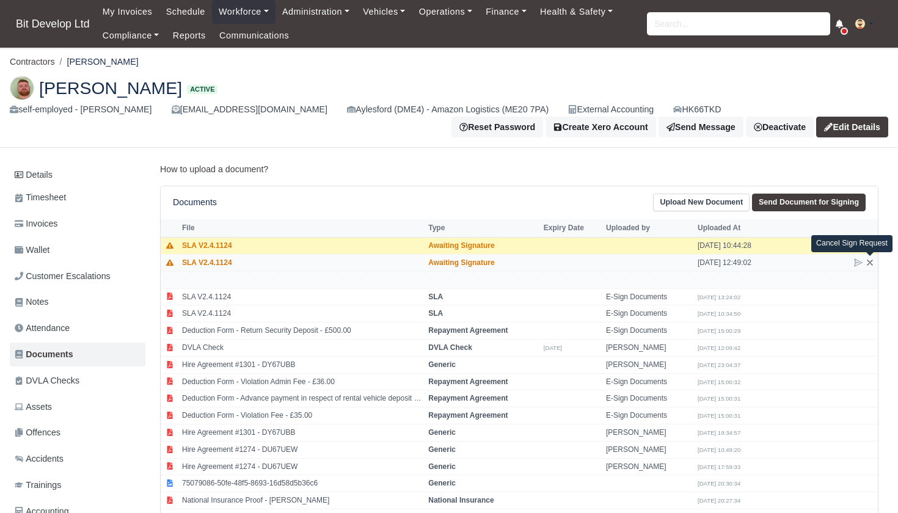
click at [870, 260] on icon at bounding box center [869, 262] width 5 height 5
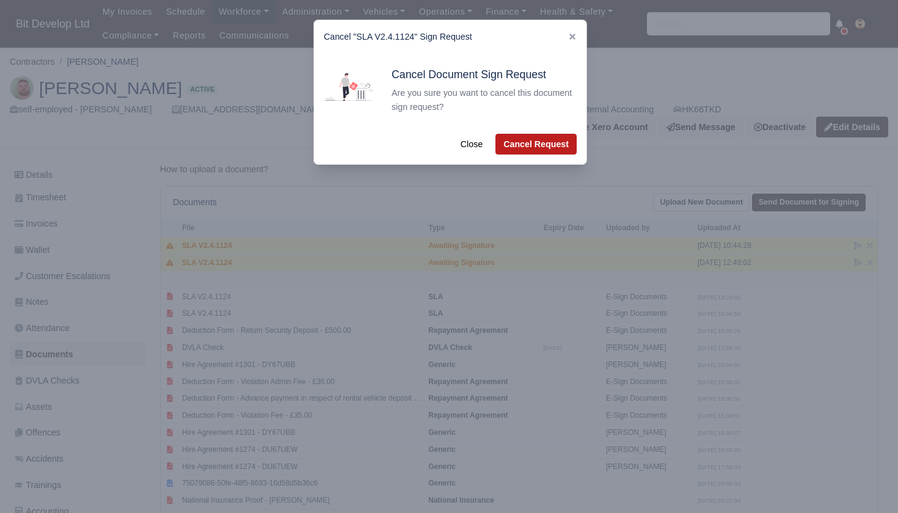
click at [534, 141] on button "Cancel Request" at bounding box center [535, 144] width 81 height 21
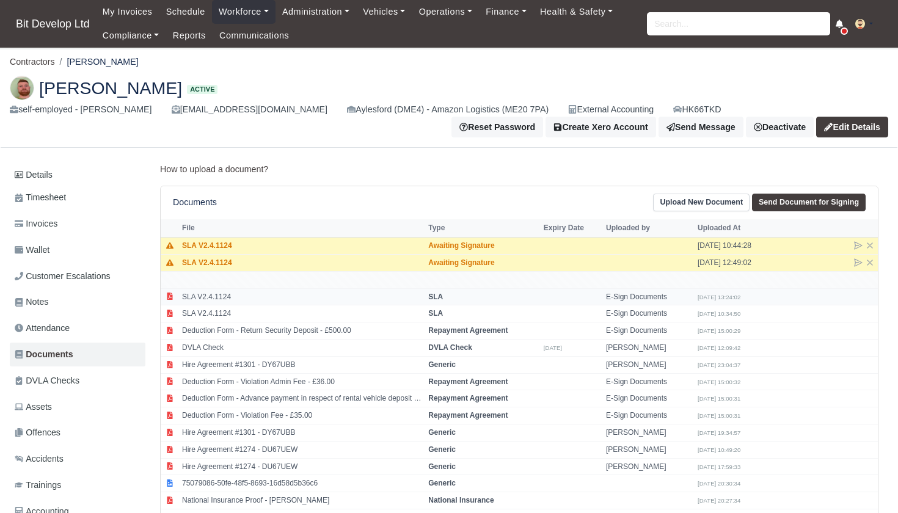
click at [303, 296] on td "SLA V2.4.1124" at bounding box center [302, 296] width 246 height 17
select select "sla"
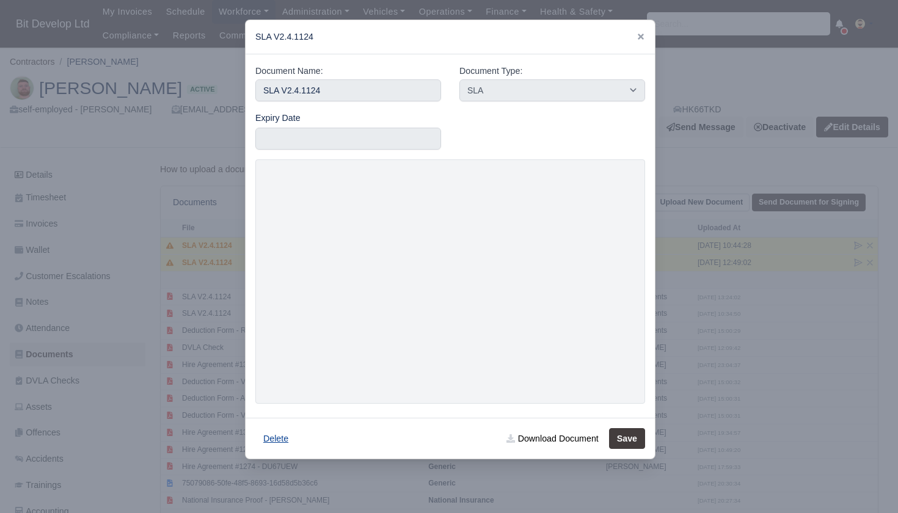
click at [275, 434] on button "Delete" at bounding box center [275, 438] width 41 height 21
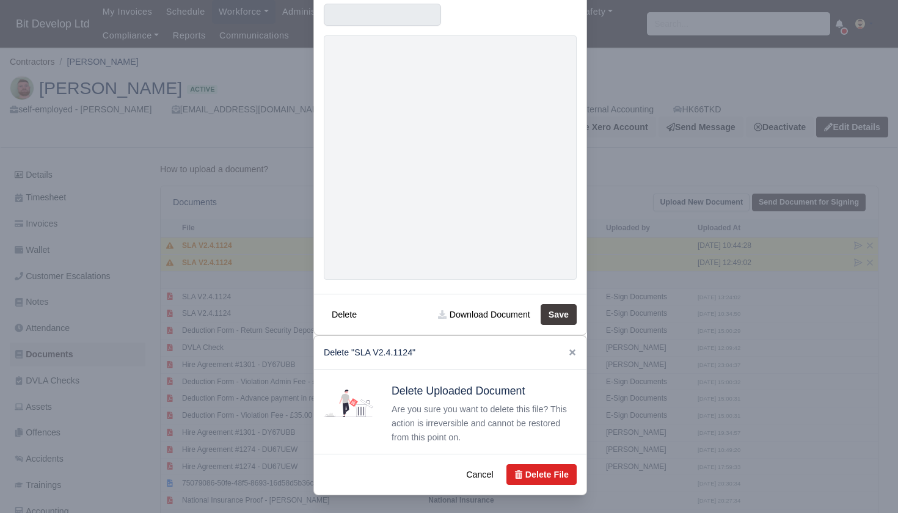
scroll to position [123, 0]
click at [545, 467] on button "Delete File" at bounding box center [541, 475] width 70 height 21
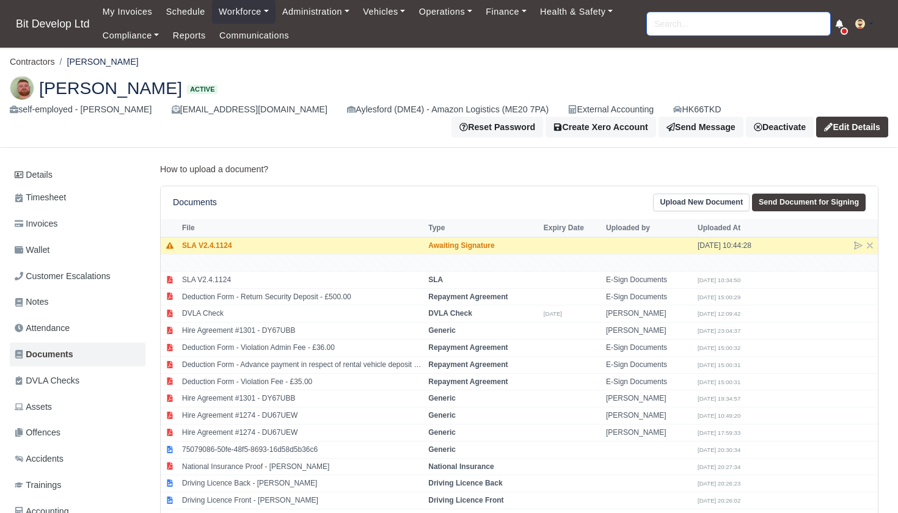
click at [707, 26] on input "search" at bounding box center [738, 23] width 183 height 23
type input "[PERSON_NAME]"
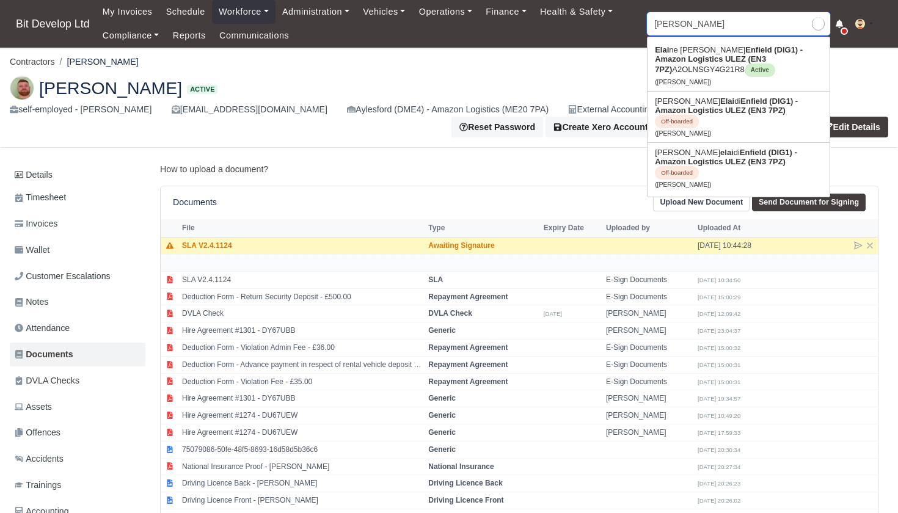
type input "[PERSON_NAME]"
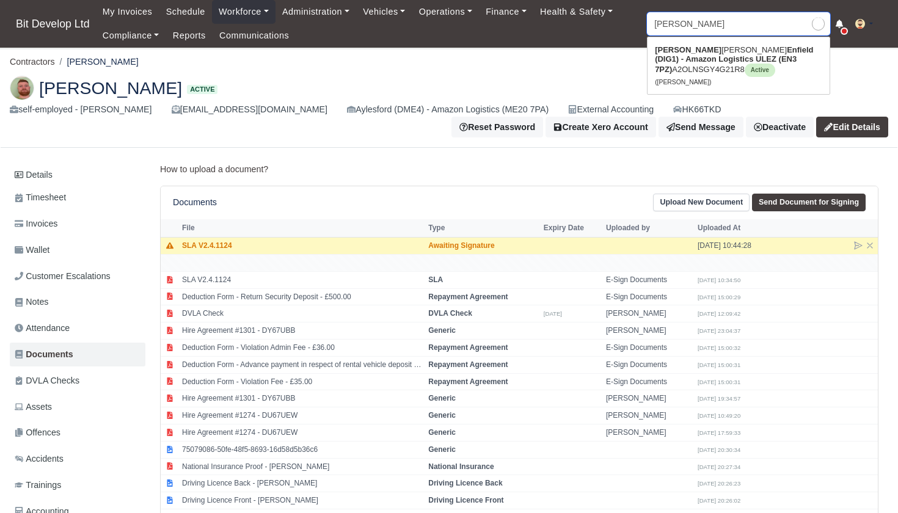
type input "[PERSON_NAME]"
drag, startPoint x: 707, startPoint y: 26, endPoint x: 697, endPoint y: 58, distance: 33.8
click at [697, 58] on strong "Enfield (DIG1) - Amazon Logistics ULEZ (EN3 7PZ)" at bounding box center [734, 59] width 158 height 29
type input "[PERSON_NAME]"
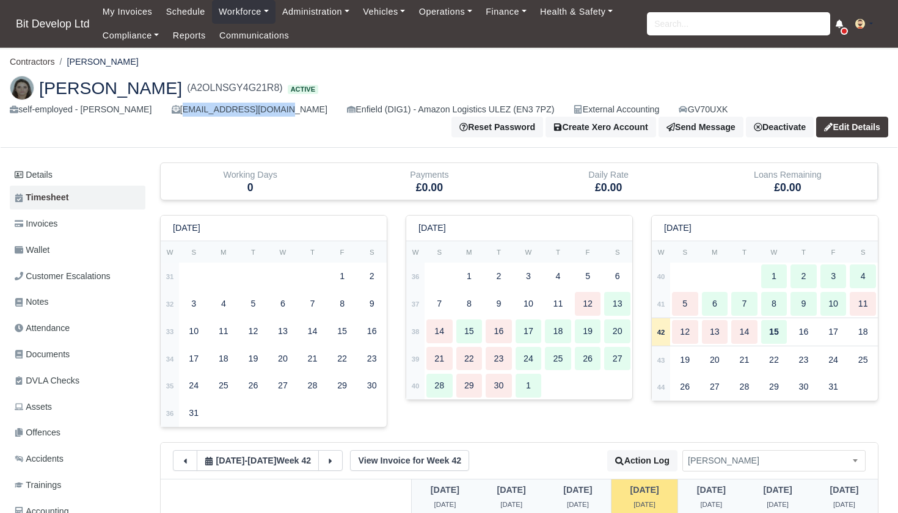
drag, startPoint x: 186, startPoint y: 109, endPoint x: 282, endPoint y: 112, distance: 96.0
click at [282, 112] on div "[EMAIL_ADDRESS][DOMAIN_NAME]" at bounding box center [250, 110] width 156 height 14
copy div "lanelenck33@gmail.com"
click at [858, 136] on link "Edit Details" at bounding box center [852, 127] width 72 height 21
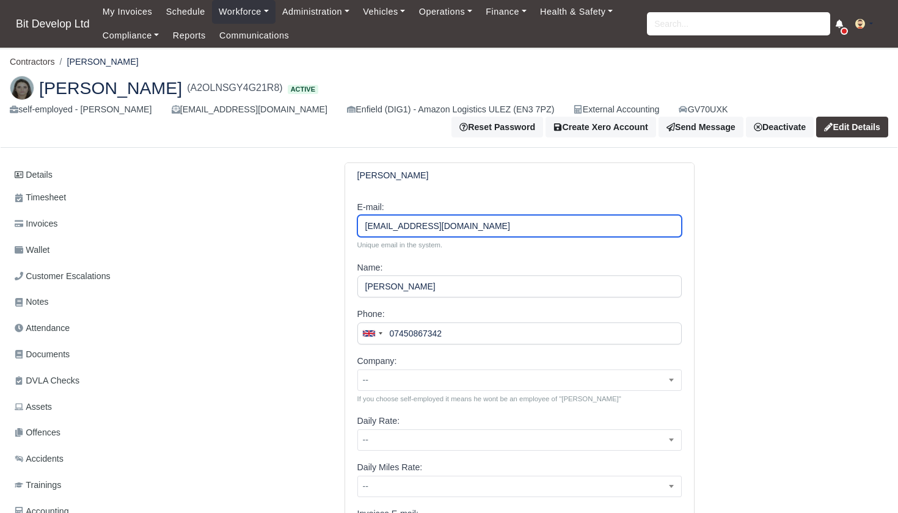
drag, startPoint x: 412, startPoint y: 226, endPoint x: 352, endPoint y: 226, distance: 59.9
type input "[EMAIL_ADDRESS][DOMAIN_NAME]"
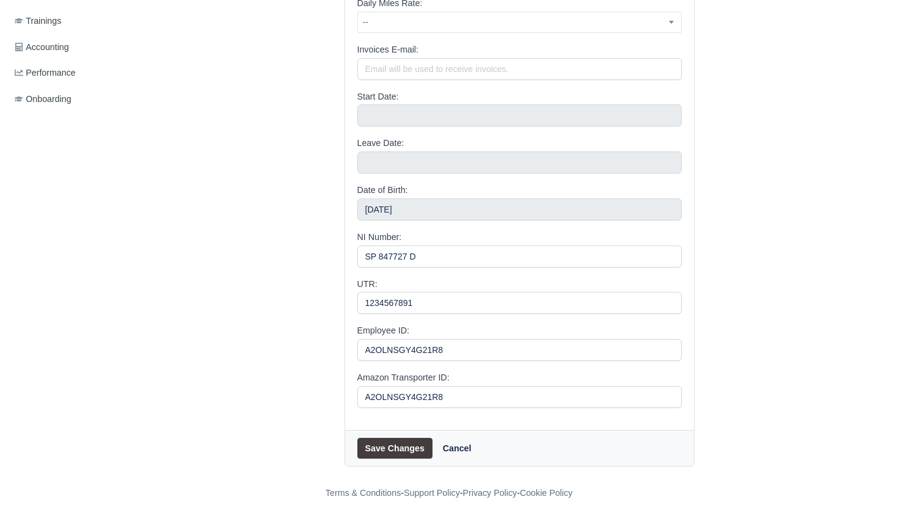
scroll to position [464, 0]
click at [396, 441] on button "Save Changes" at bounding box center [394, 449] width 75 height 21
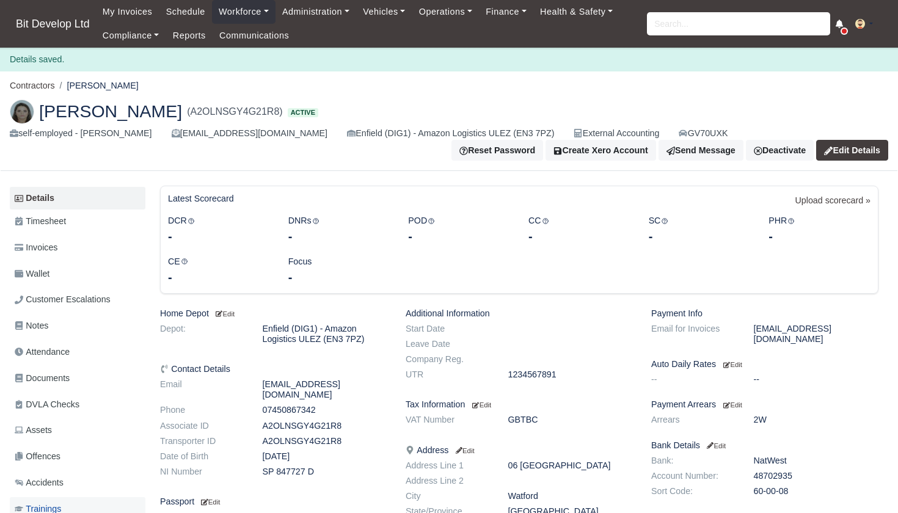
click at [44, 502] on span "Trainings" at bounding box center [38, 509] width 46 height 14
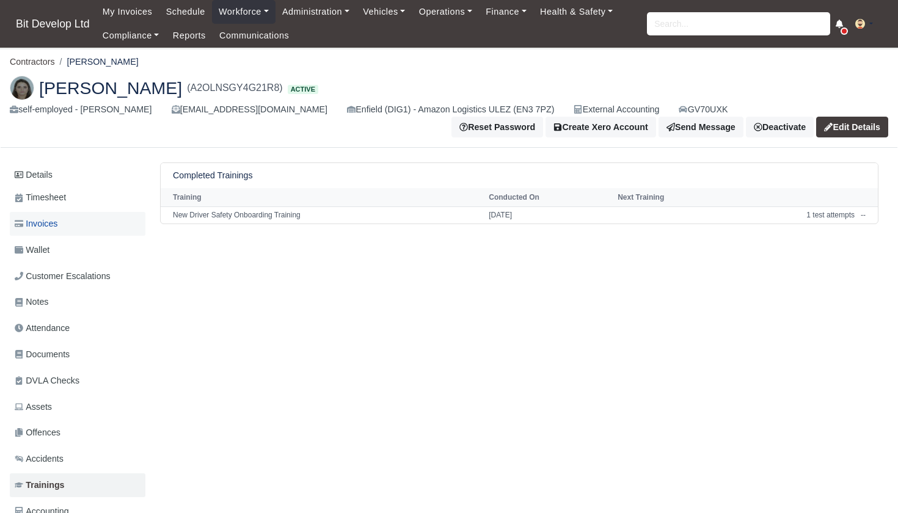
click at [51, 221] on span "Invoices" at bounding box center [36, 224] width 43 height 14
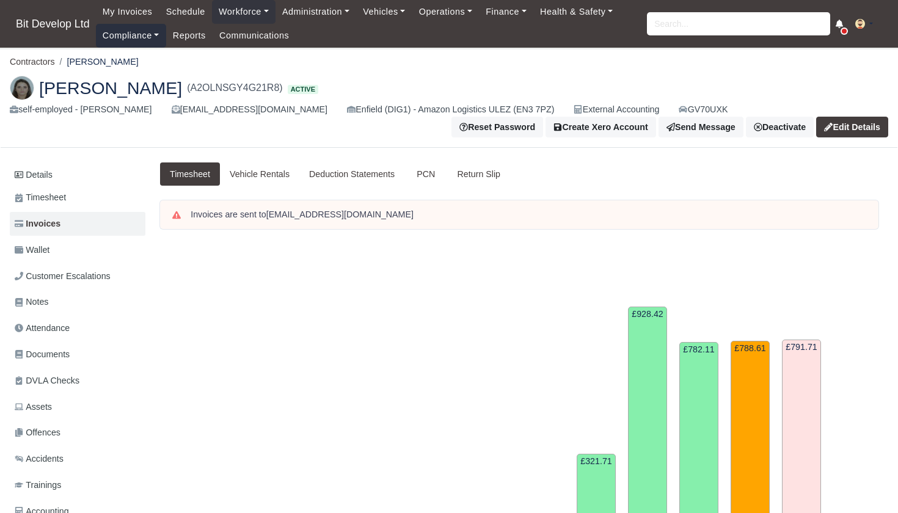
click at [144, 34] on link "Compliance" at bounding box center [131, 36] width 70 height 24
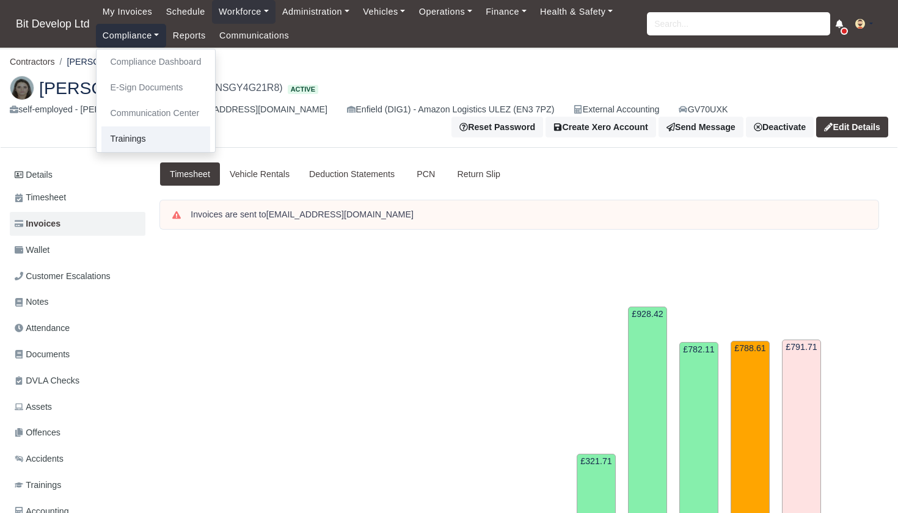
click at [135, 131] on link "Trainings" at bounding box center [155, 139] width 109 height 26
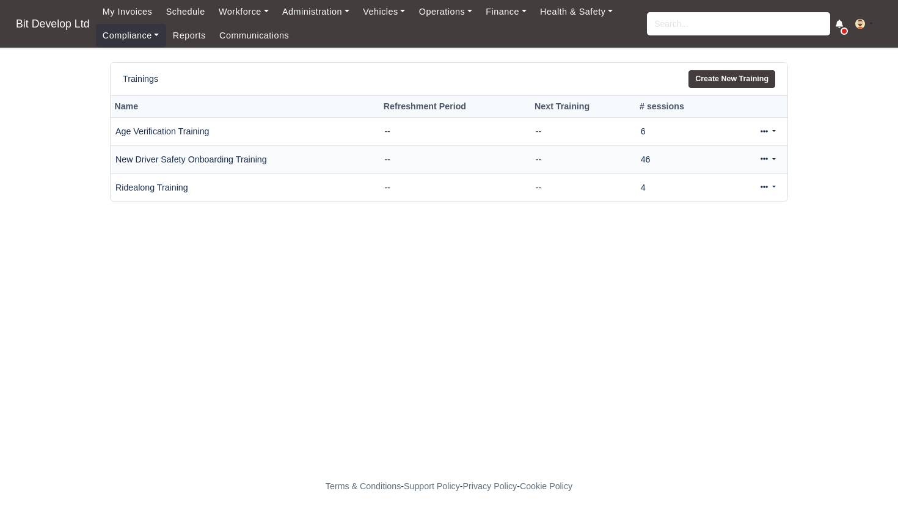
click at [772, 156] on link at bounding box center [768, 160] width 29 height 18
click at [703, 197] on link "View" at bounding box center [727, 198] width 109 height 19
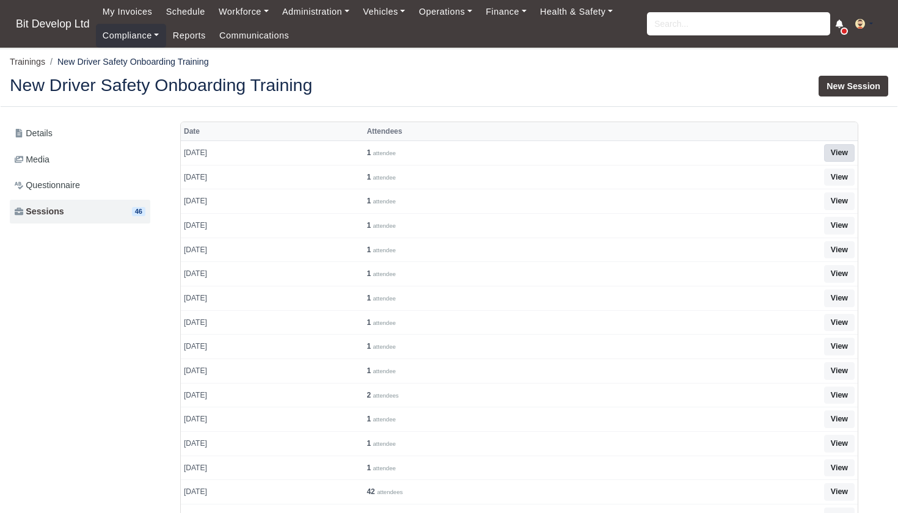
click at [834, 150] on link "View" at bounding box center [839, 153] width 31 height 18
click at [849, 90] on link "New Session" at bounding box center [854, 86] width 70 height 21
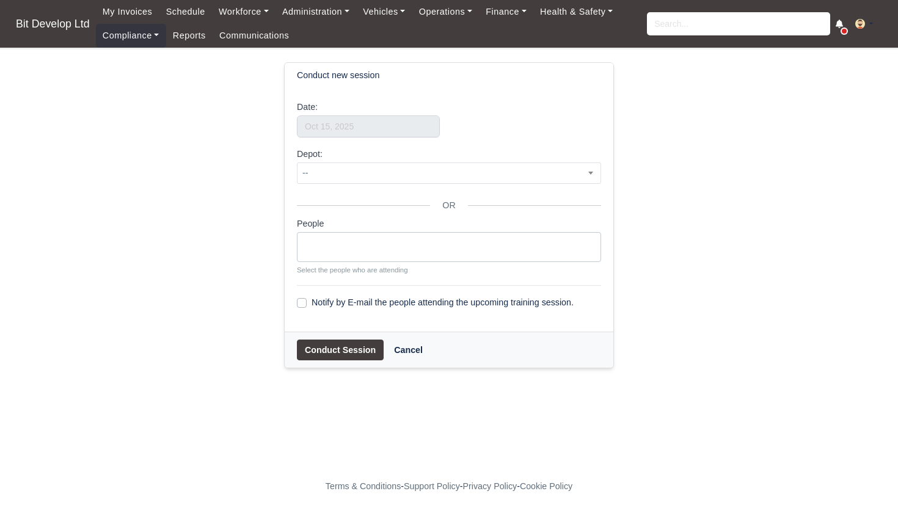
select select
click at [368, 123] on input "text" at bounding box center [368, 126] width 143 height 22
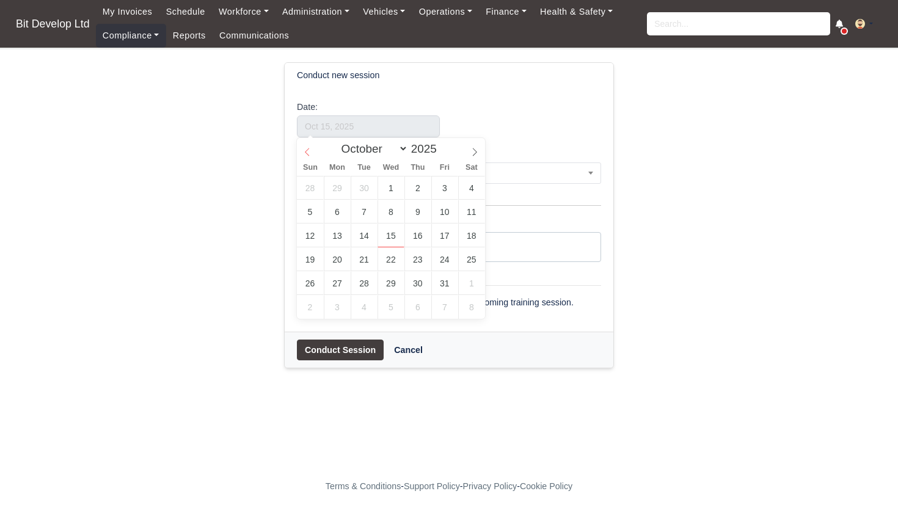
select select "8"
click at [309, 156] on icon at bounding box center [307, 152] width 4 height 8
type input "September 9, 2025"
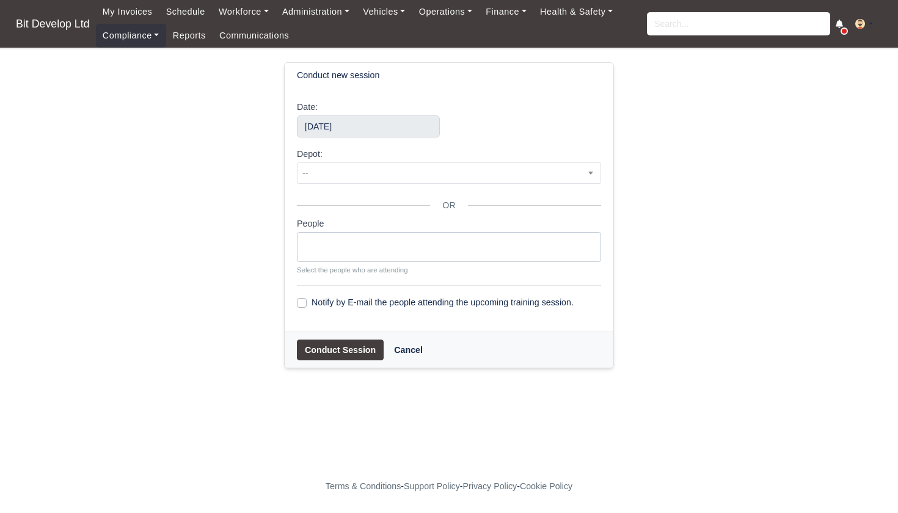
click at [356, 249] on ul at bounding box center [448, 245] width 303 height 24
type input "ela"
select select "4114"
click at [345, 352] on button "Conduct Session" at bounding box center [340, 350] width 87 height 21
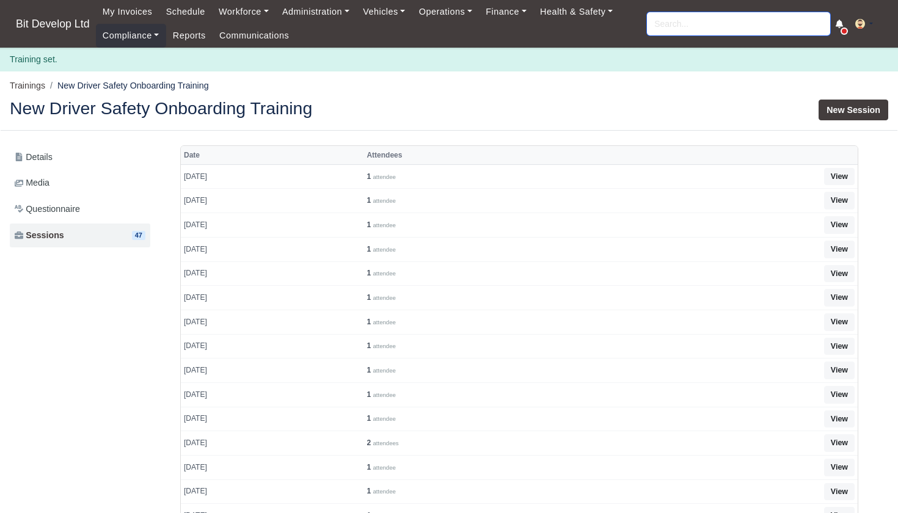
click at [680, 28] on input "search" at bounding box center [738, 23] width 183 height 23
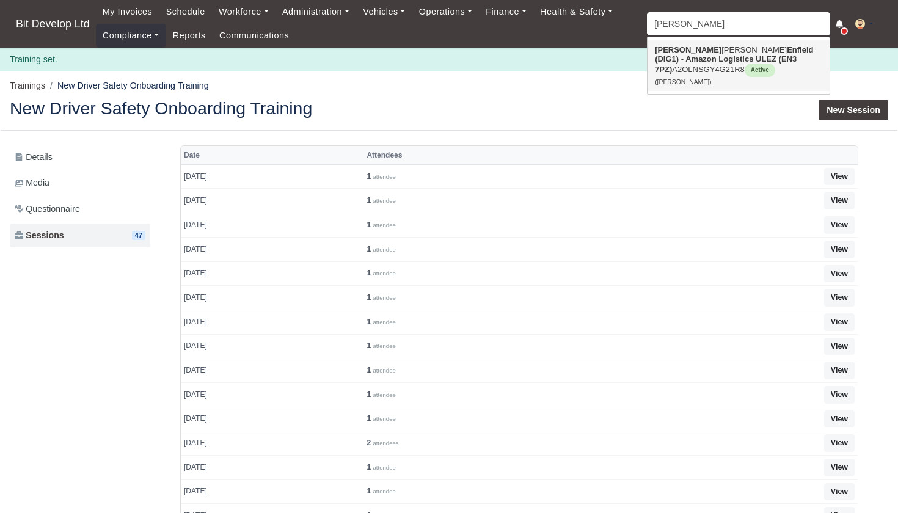
click at [680, 71] on link "Elaine De oliveira Enfield (DIG1) - Amazon Logistics ULEZ (EN3 7PZ) A2OLNSGY4G2…" at bounding box center [739, 65] width 182 height 51
type input "[PERSON_NAME]"
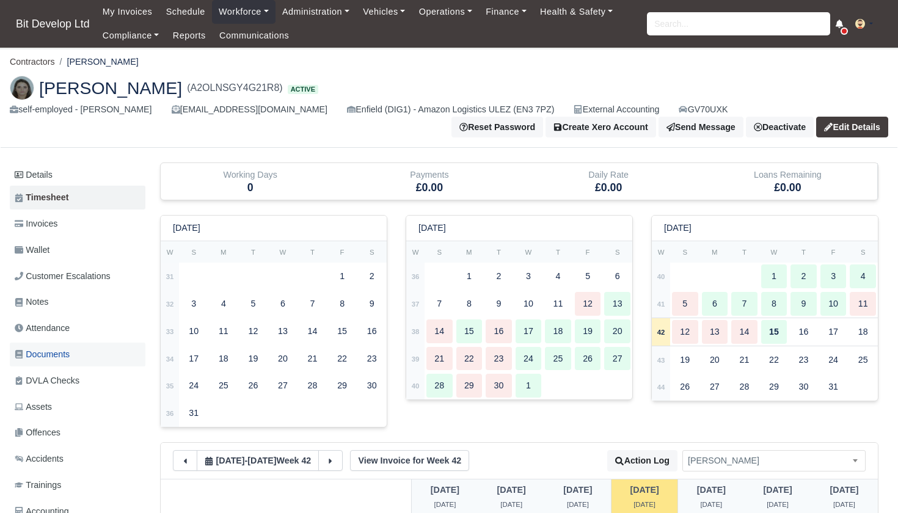
click at [46, 351] on span "Documents" at bounding box center [42, 355] width 55 height 14
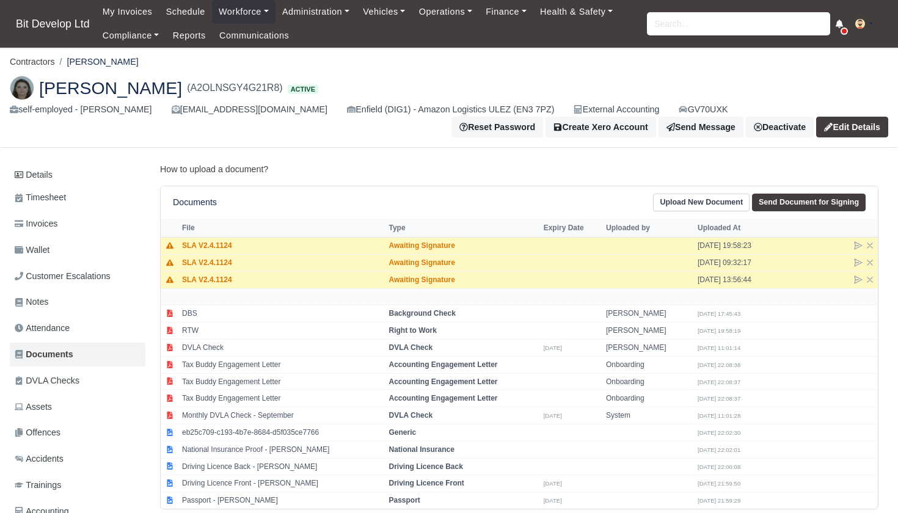
click at [872, 125] on link "Edit Details" at bounding box center [852, 127] width 72 height 21
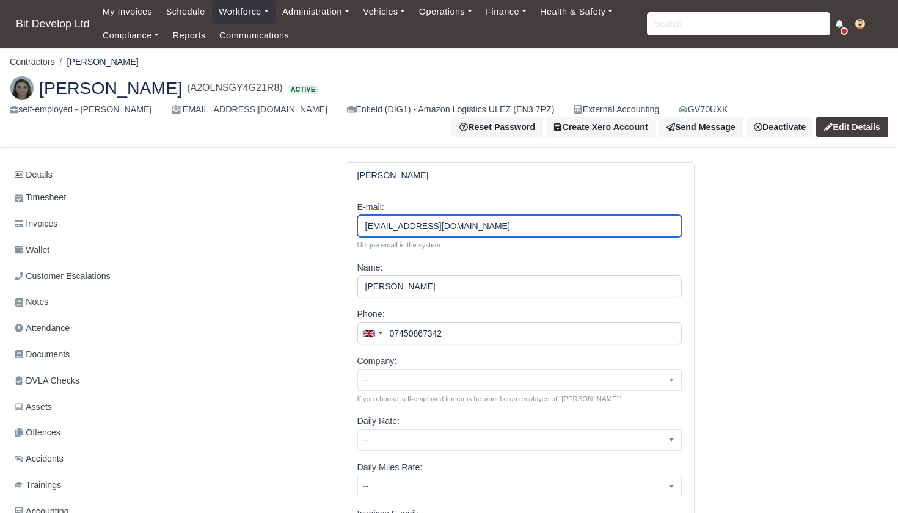
drag, startPoint x: 401, startPoint y: 228, endPoint x: 359, endPoint y: 230, distance: 41.6
type input "lanelenck33@gmail.com"
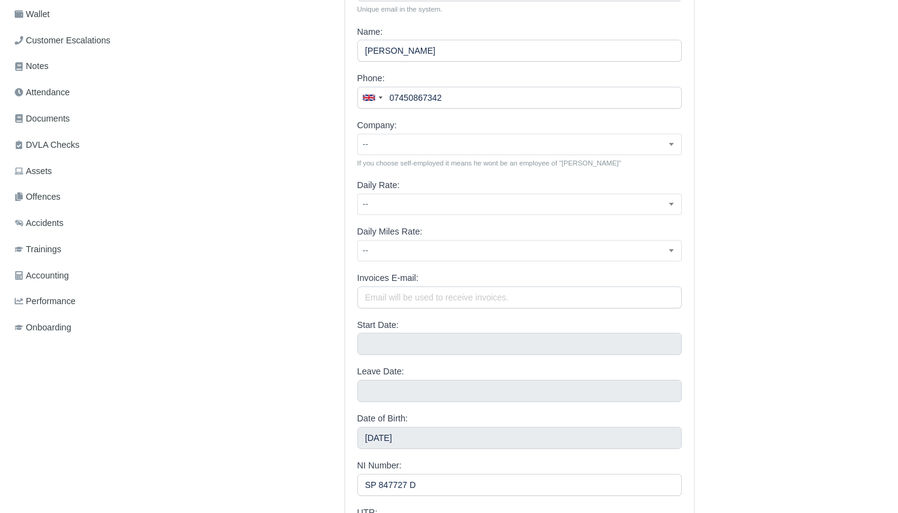
scroll to position [418, 0]
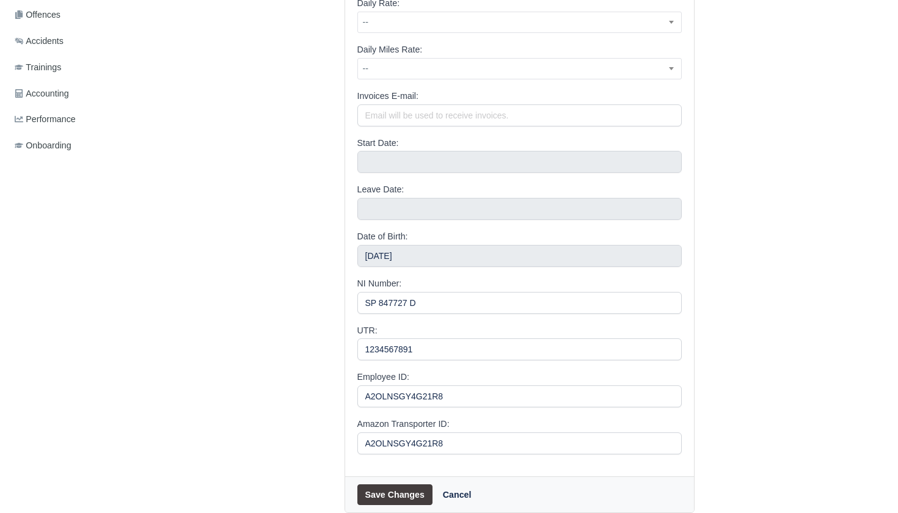
click at [418, 484] on button "Save Changes" at bounding box center [394, 494] width 75 height 21
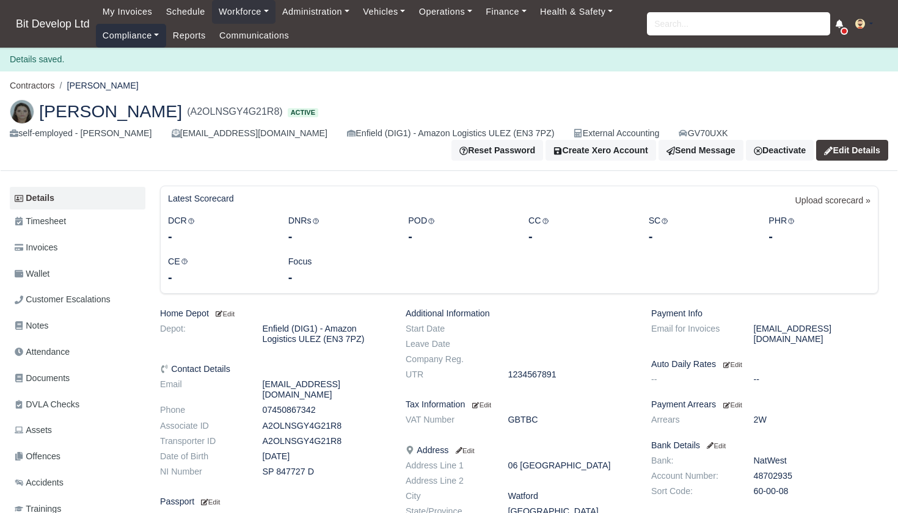
click at [138, 39] on link "Compliance" at bounding box center [131, 36] width 70 height 24
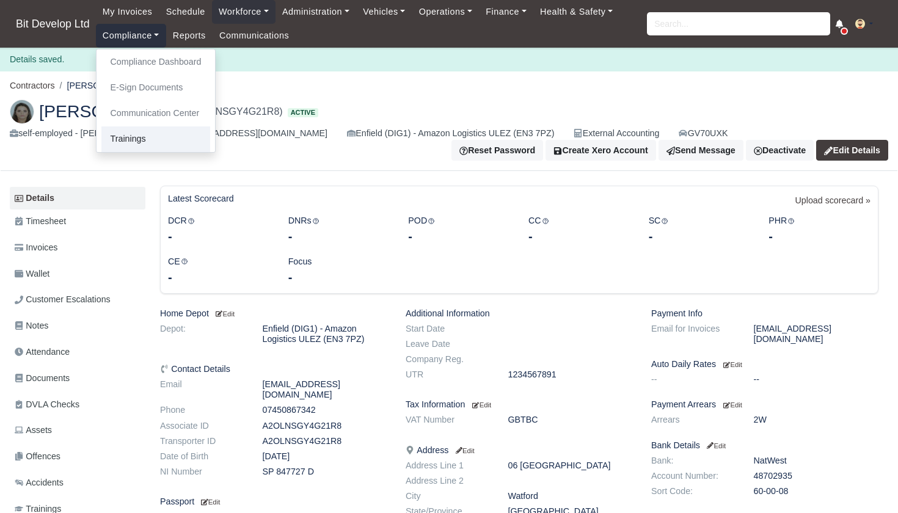
click at [150, 134] on link "Trainings" at bounding box center [155, 139] width 109 height 26
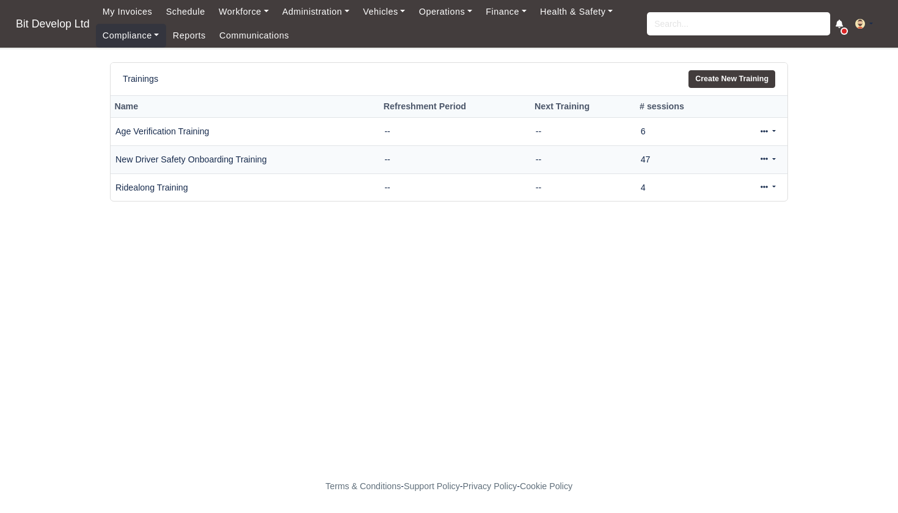
click at [768, 157] on link at bounding box center [768, 160] width 29 height 18
click at [710, 196] on link "View" at bounding box center [727, 198] width 109 height 19
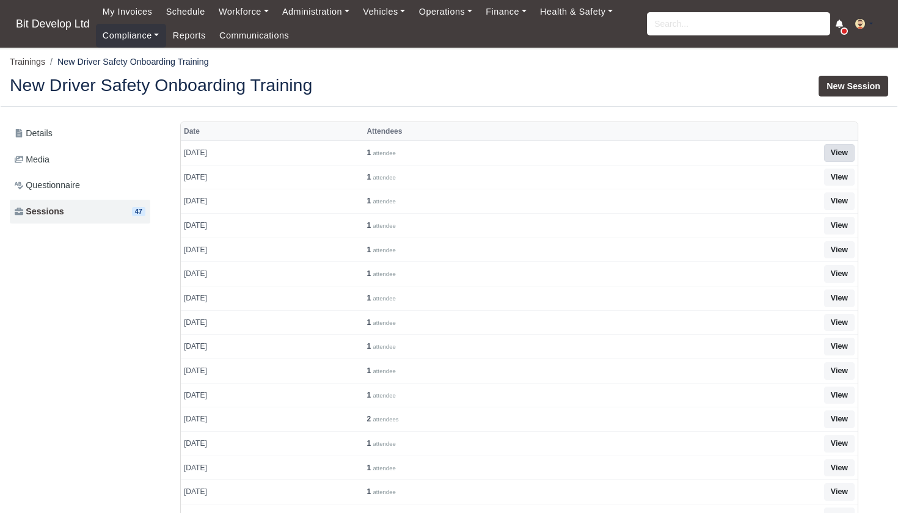
click at [839, 150] on link "View" at bounding box center [839, 153] width 31 height 18
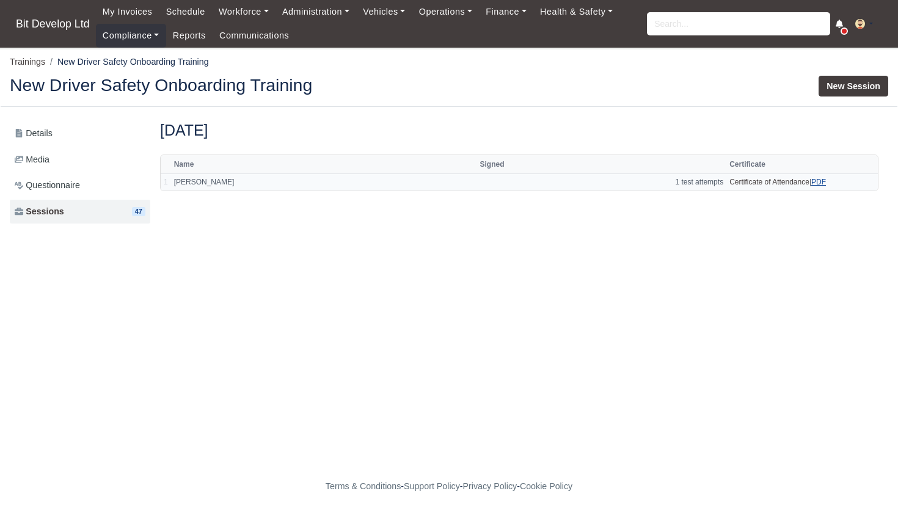
click at [821, 178] on link "PDF" at bounding box center [818, 182] width 15 height 9
click at [668, 23] on input "search" at bounding box center [738, 23] width 183 height 23
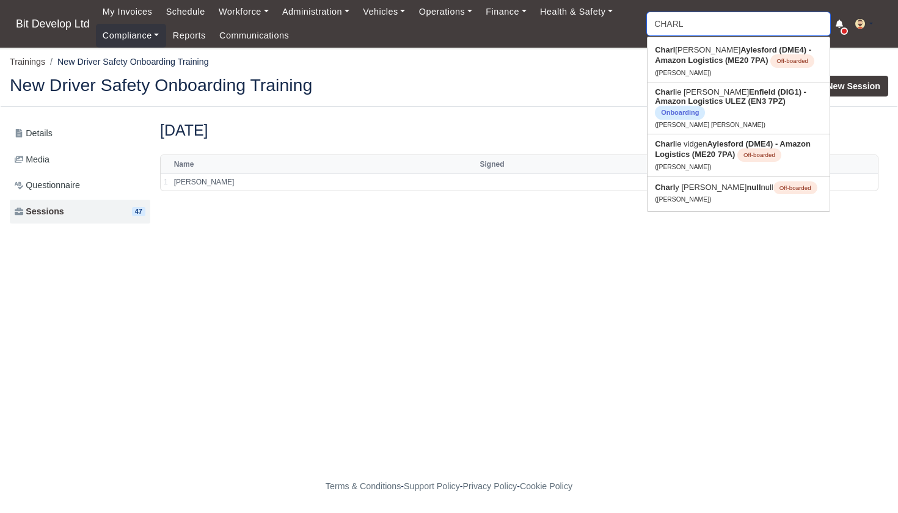
type input "CHARLI"
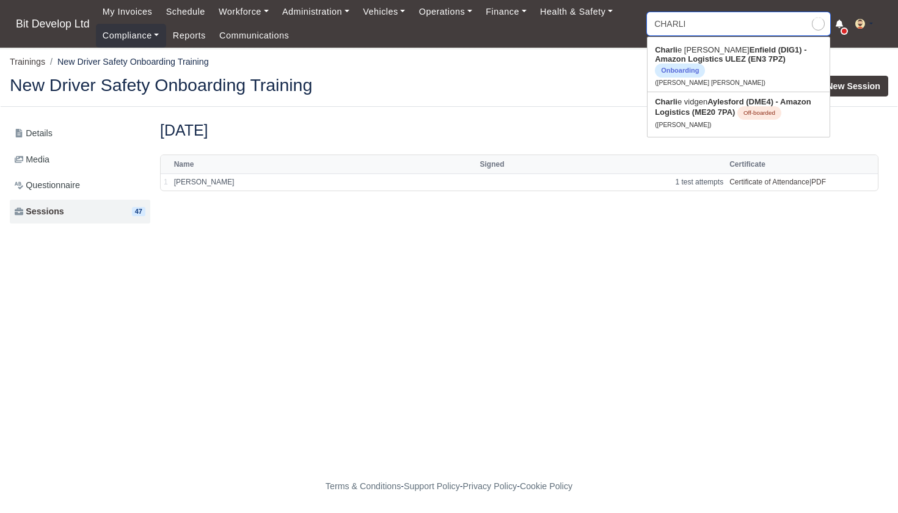
type input "CHARLIe [PERSON_NAME]"
click at [695, 64] on strong "Enfield (DIG1) - Amazon Logistics ULEZ (EN3 7PZ)" at bounding box center [731, 54] width 152 height 18
type input "[PERSON_NAME] [PERSON_NAME]"
